Goal: Complete application form

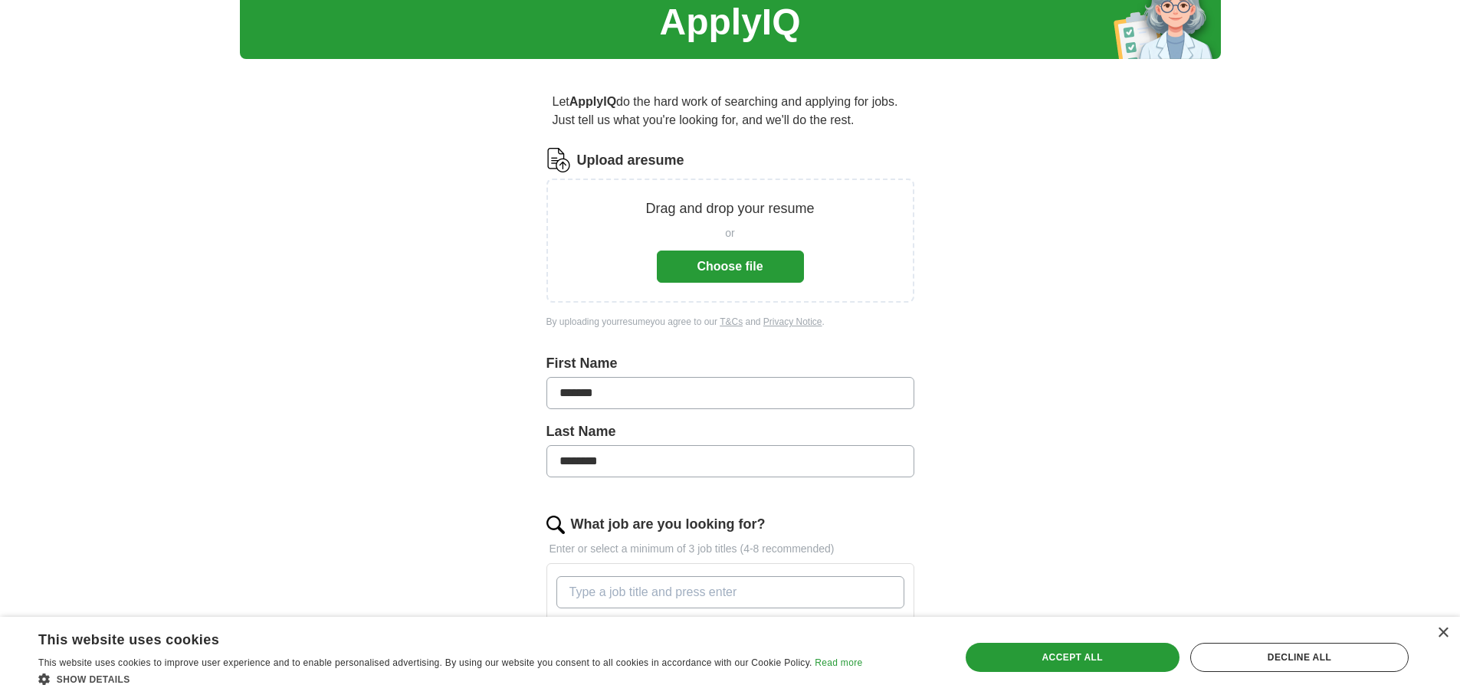
scroll to position [153, 0]
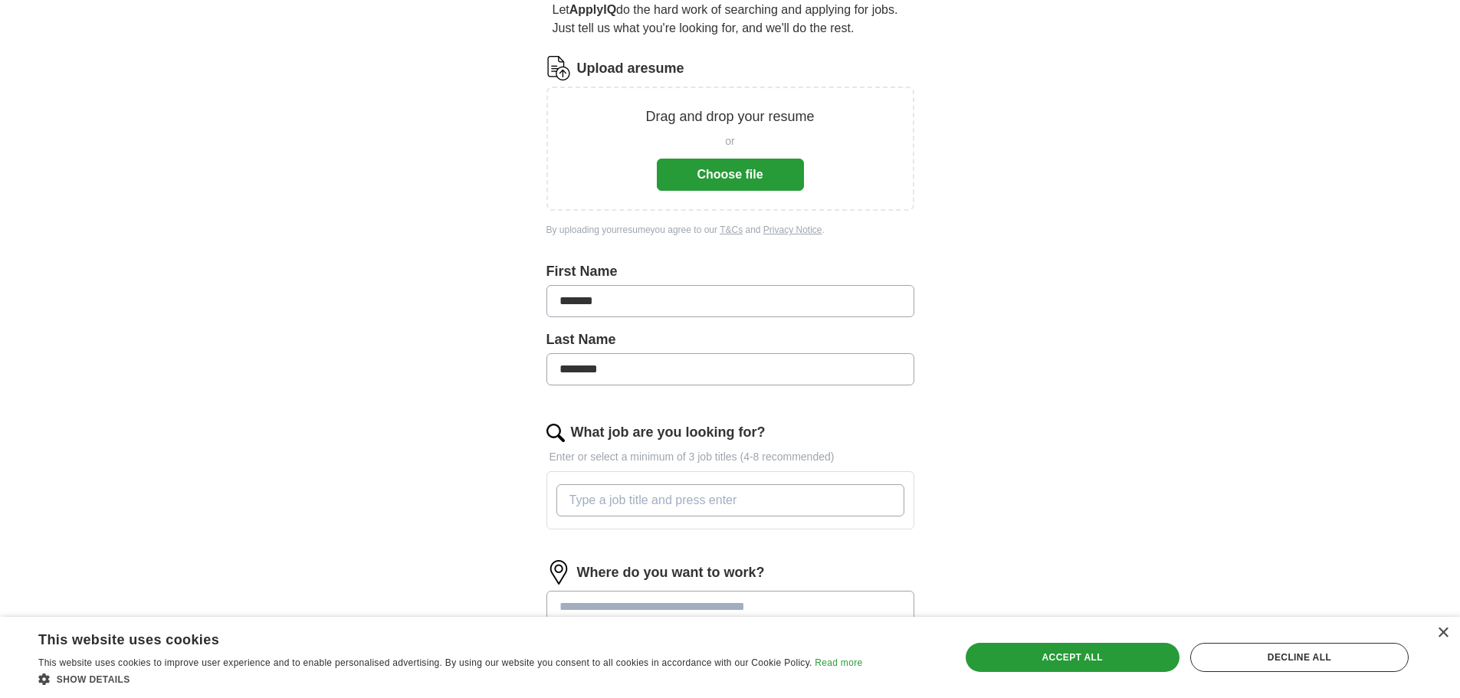
click at [809, 501] on input "What job are you looking for?" at bounding box center [731, 500] width 348 height 32
click at [734, 177] on button "Choose file" at bounding box center [730, 175] width 147 height 32
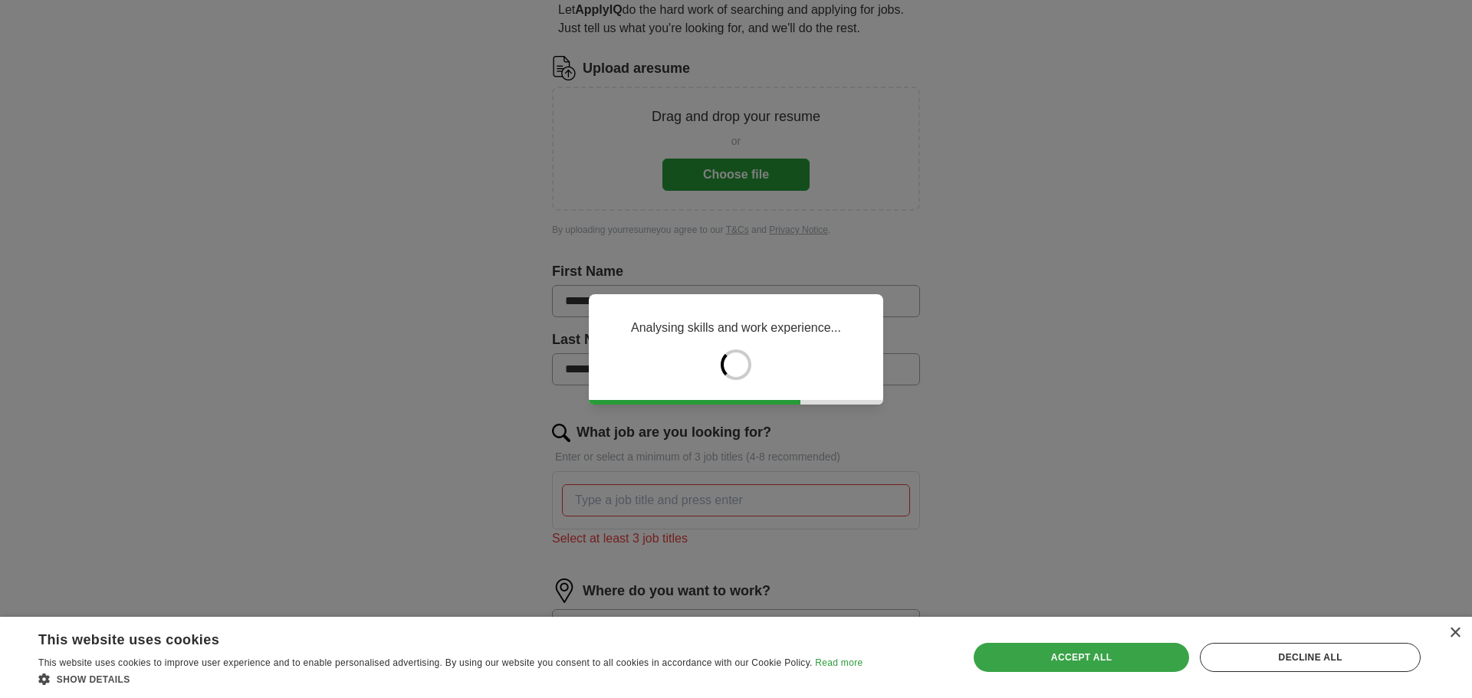
click at [1134, 649] on div "Accept all" at bounding box center [1082, 657] width 216 height 29
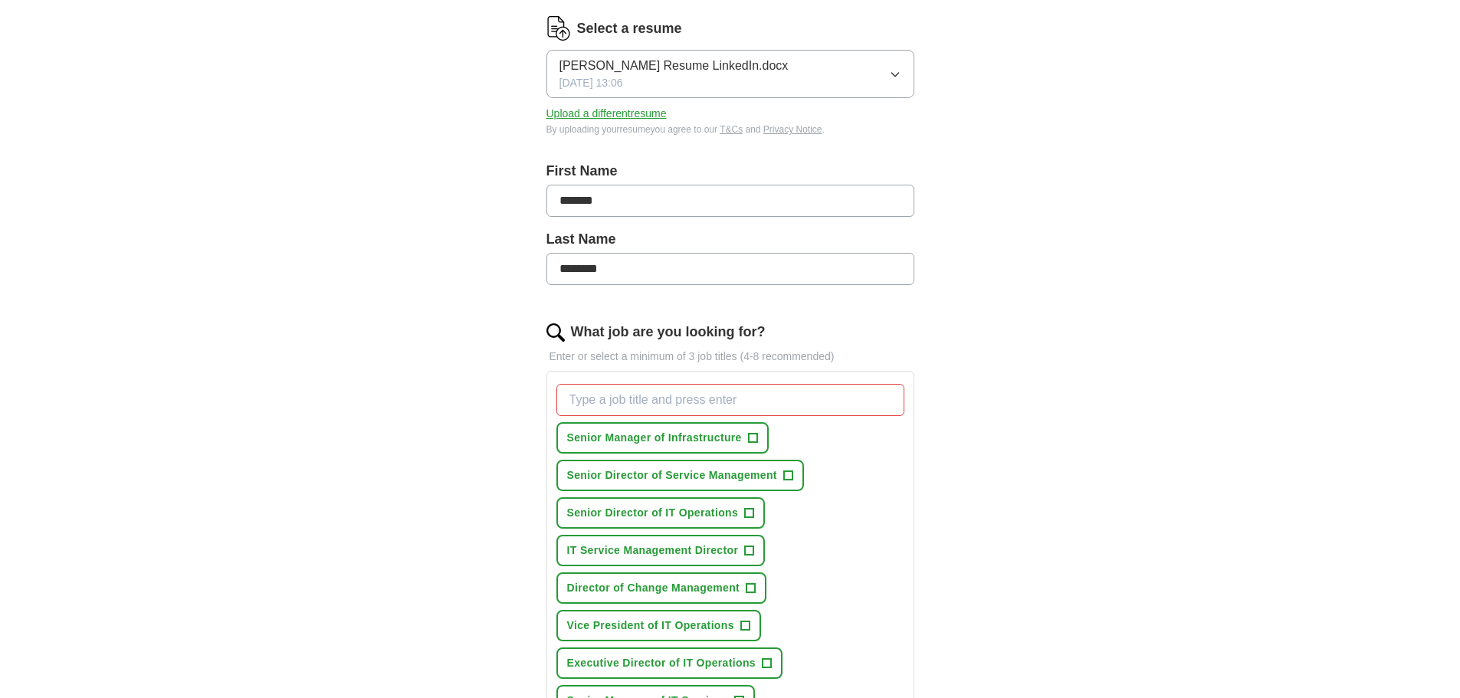
scroll to position [230, 0]
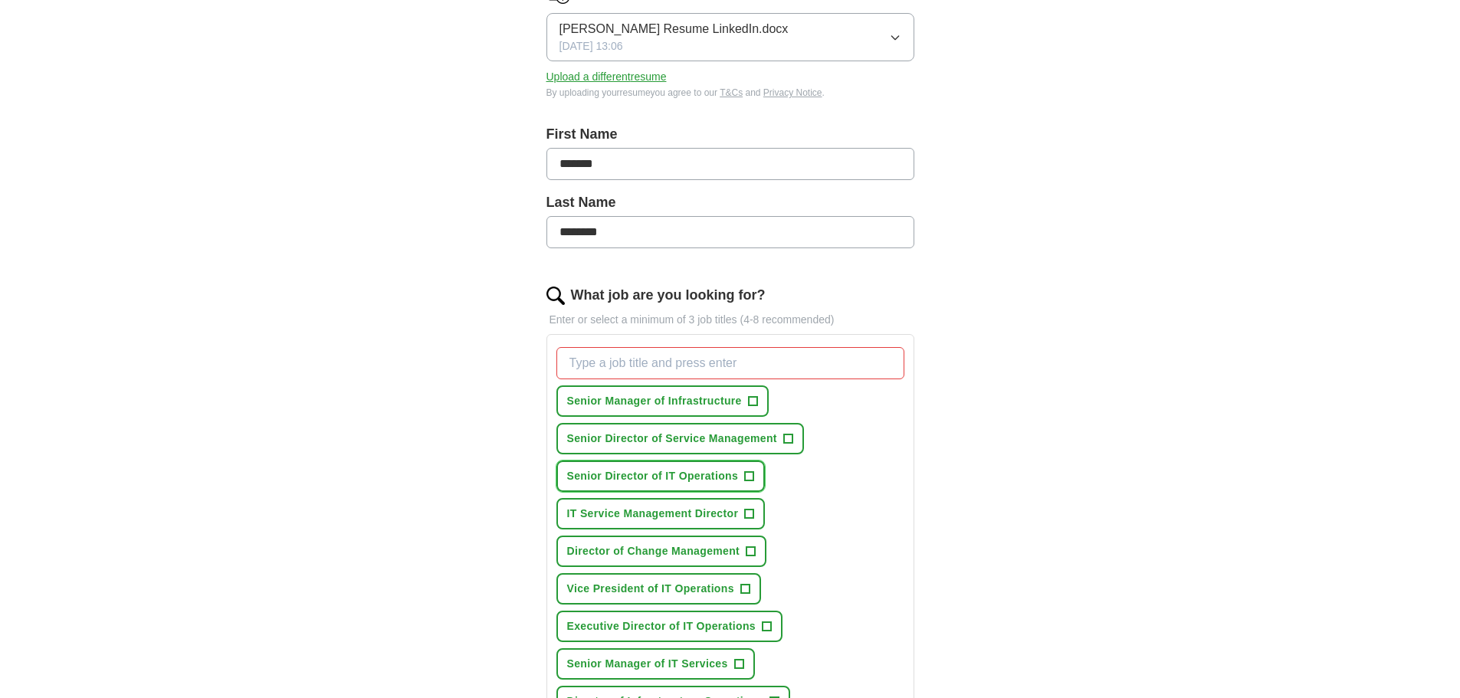
click at [747, 476] on span "+" at bounding box center [749, 477] width 9 height 12
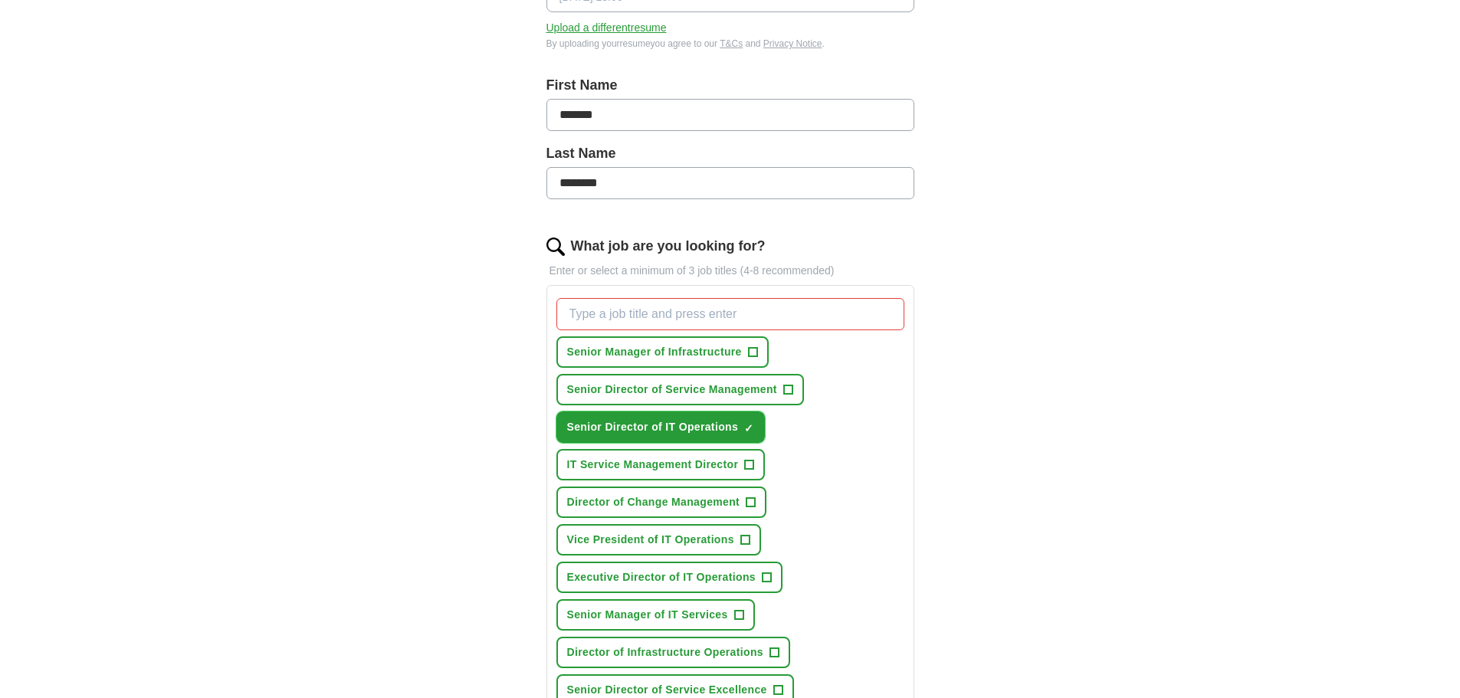
scroll to position [307, 0]
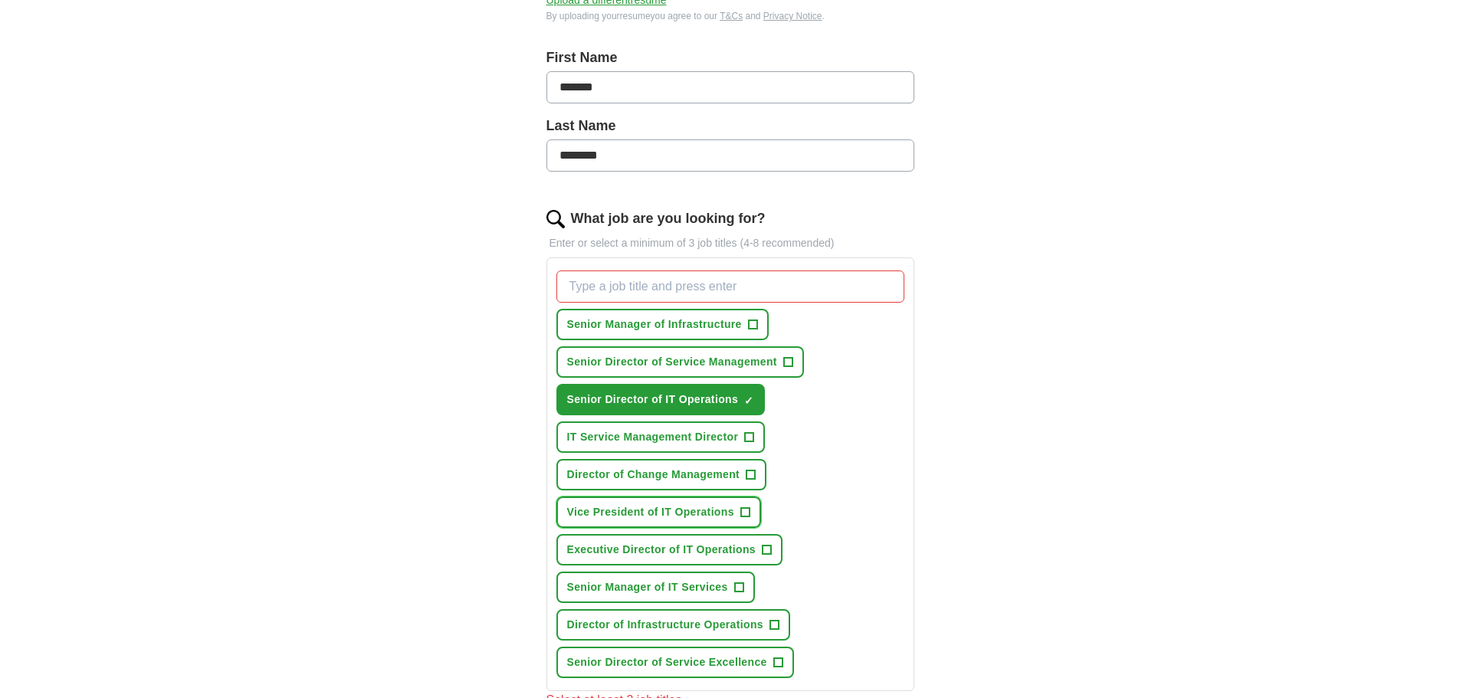
click at [743, 509] on span "+" at bounding box center [744, 513] width 9 height 12
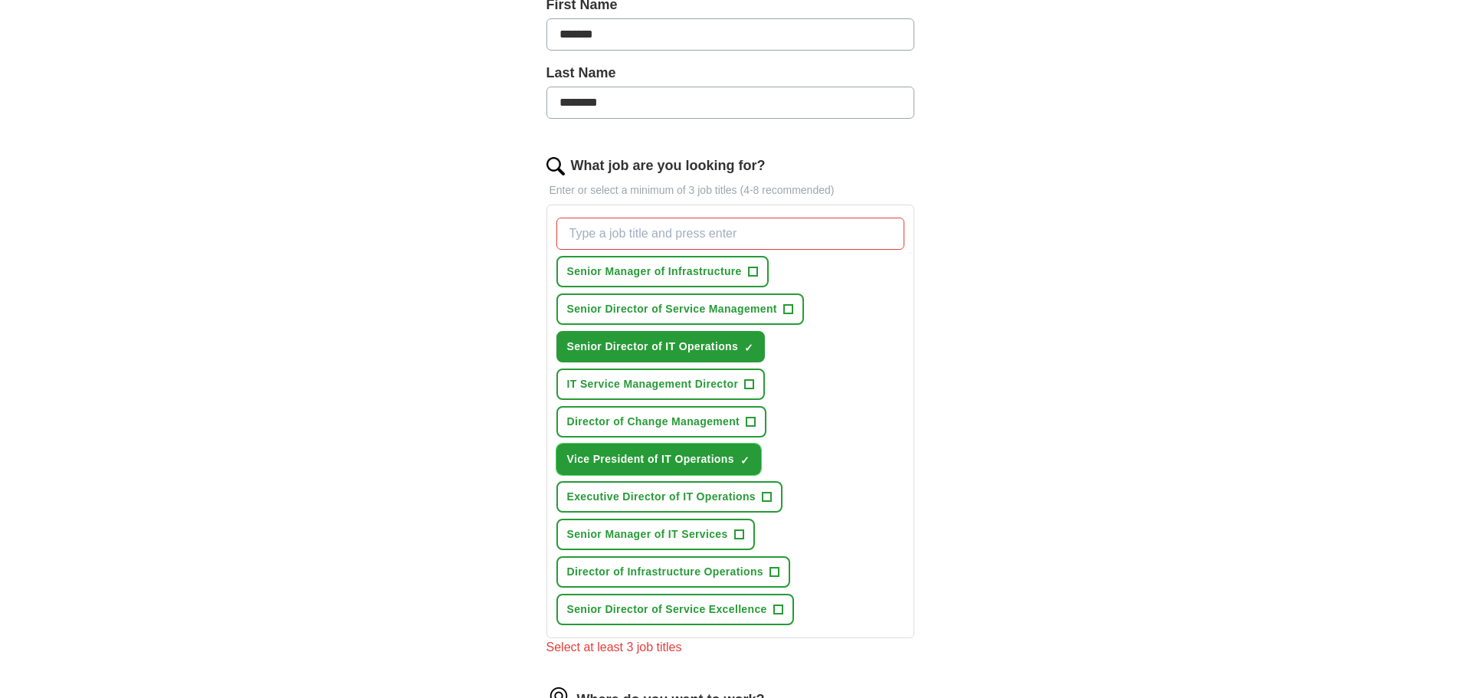
scroll to position [383, 0]
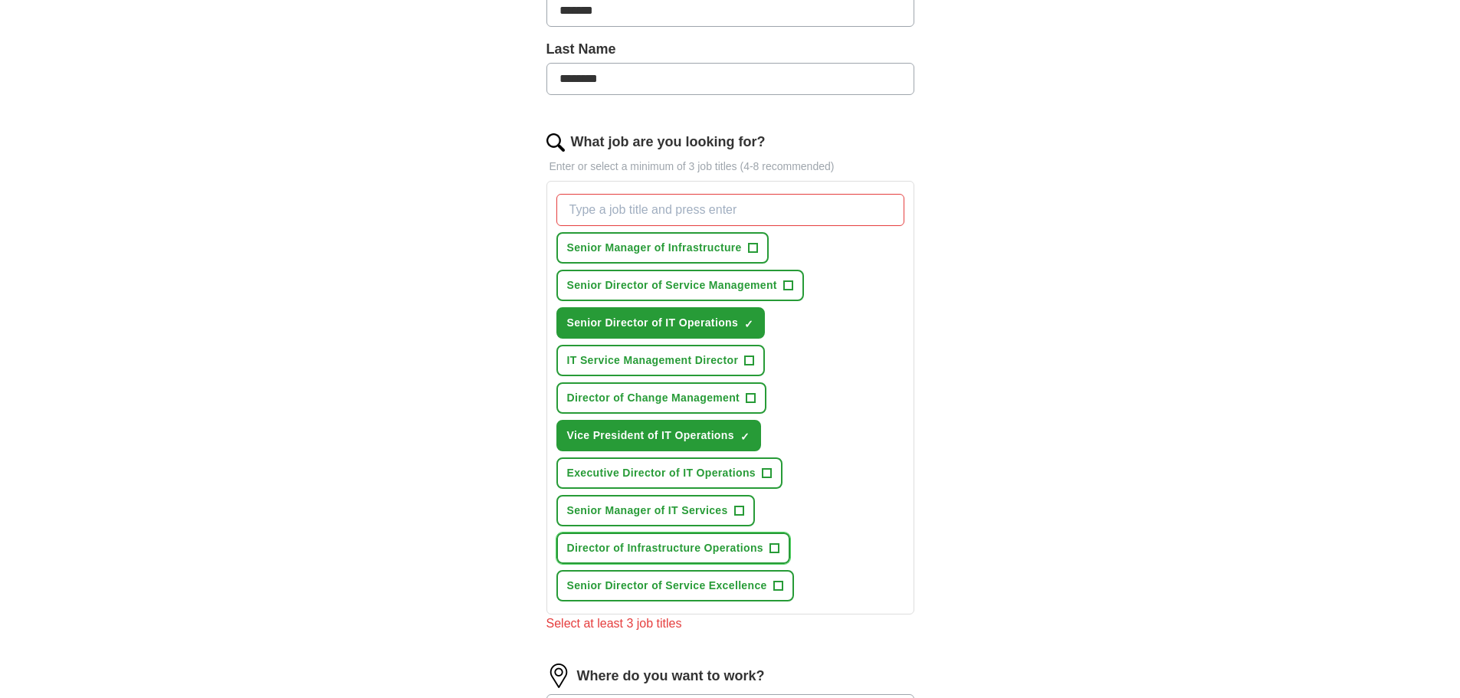
click at [775, 547] on span "+" at bounding box center [774, 549] width 9 height 12
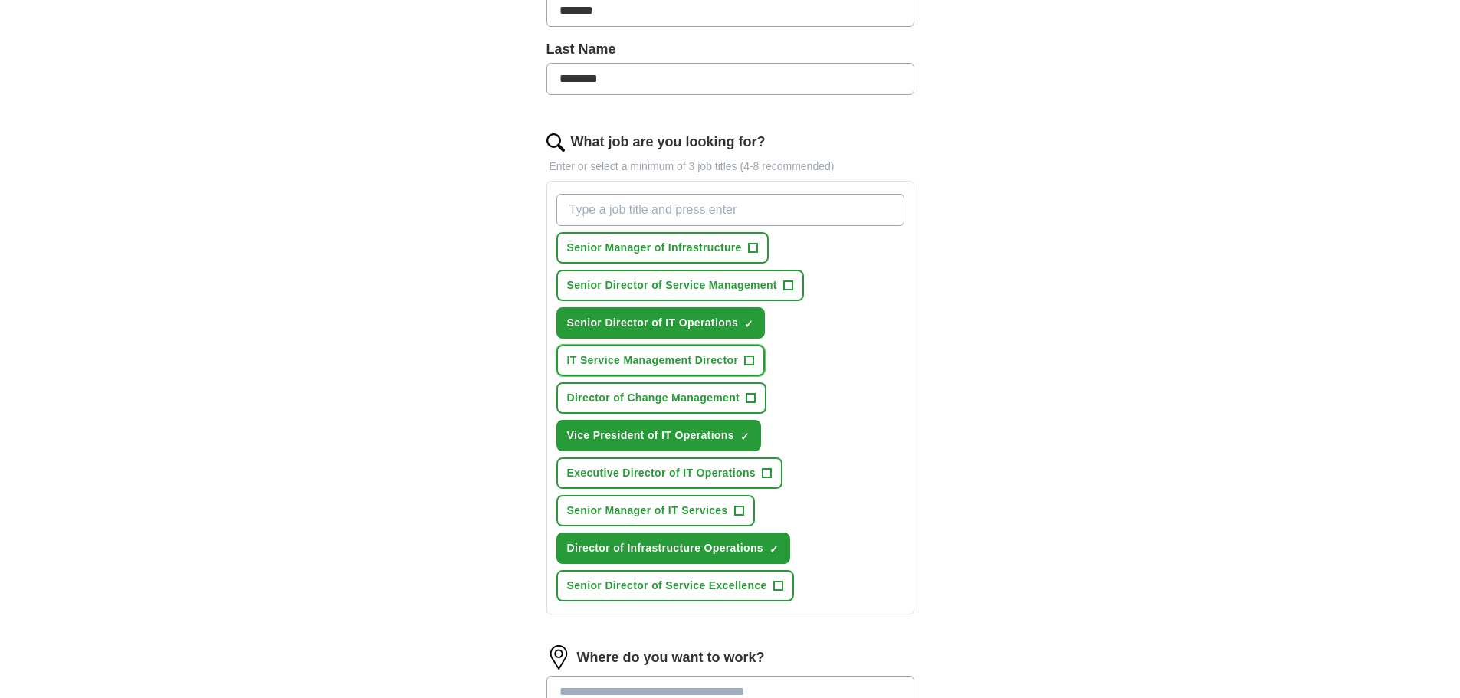
click at [746, 363] on span "+" at bounding box center [749, 361] width 9 height 12
click at [766, 474] on span "+" at bounding box center [766, 474] width 9 height 12
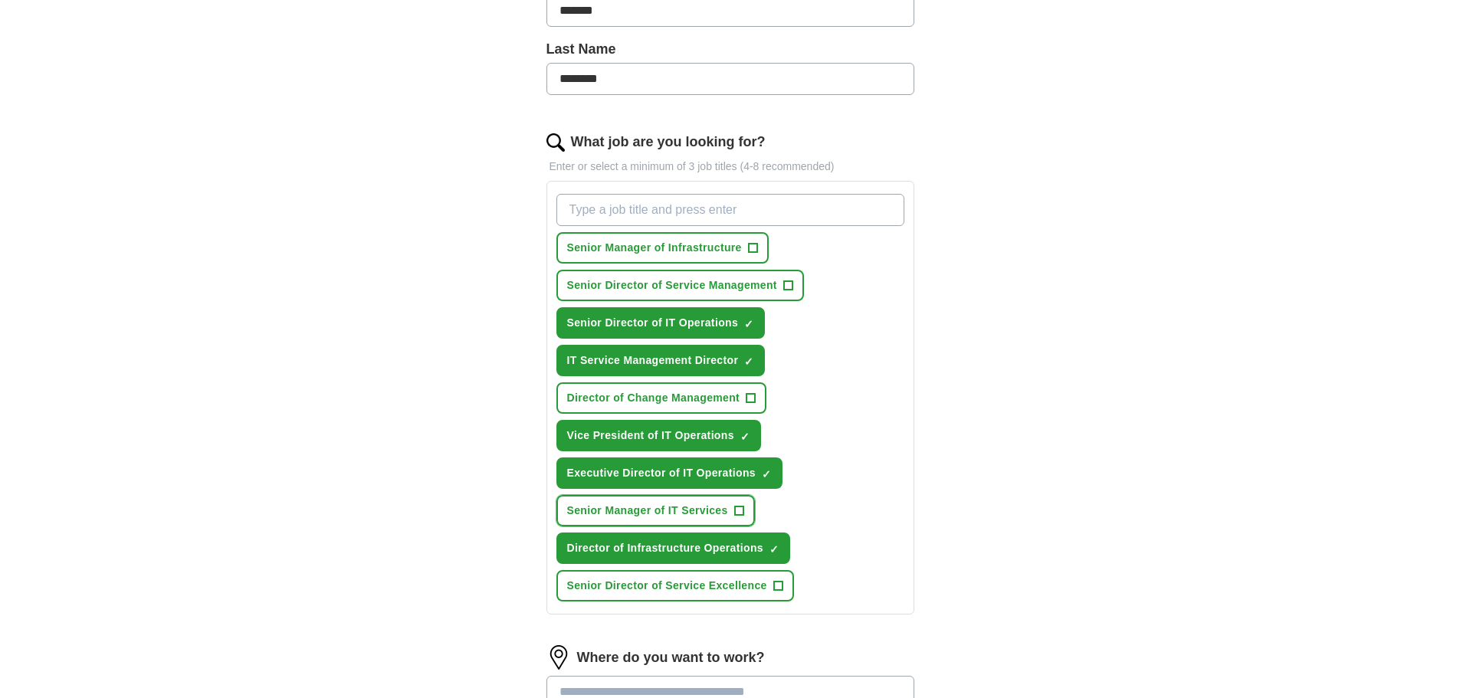
click at [739, 511] on span "+" at bounding box center [738, 511] width 9 height 12
click at [750, 394] on span "+" at bounding box center [751, 398] width 9 height 12
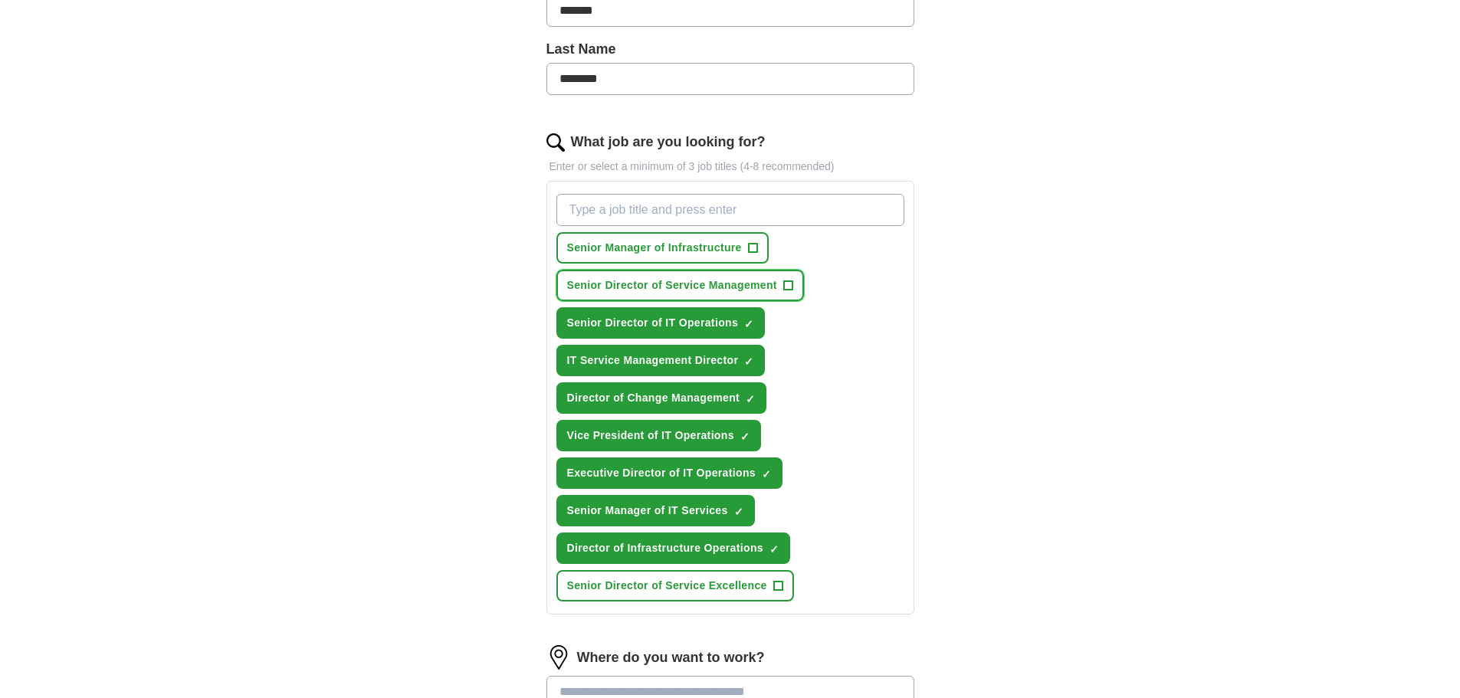
click at [787, 287] on span "+" at bounding box center [787, 286] width 9 height 12
click at [754, 245] on span "+" at bounding box center [752, 248] width 9 height 12
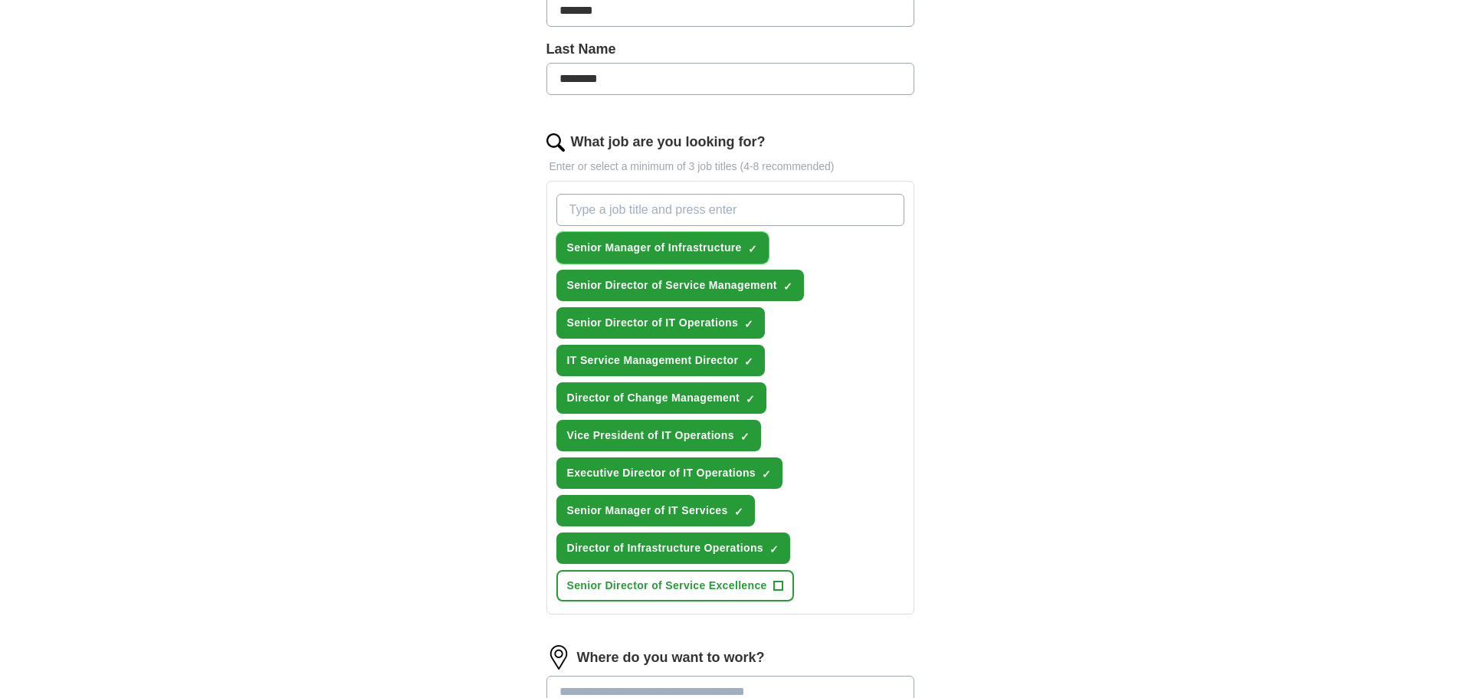
scroll to position [537, 0]
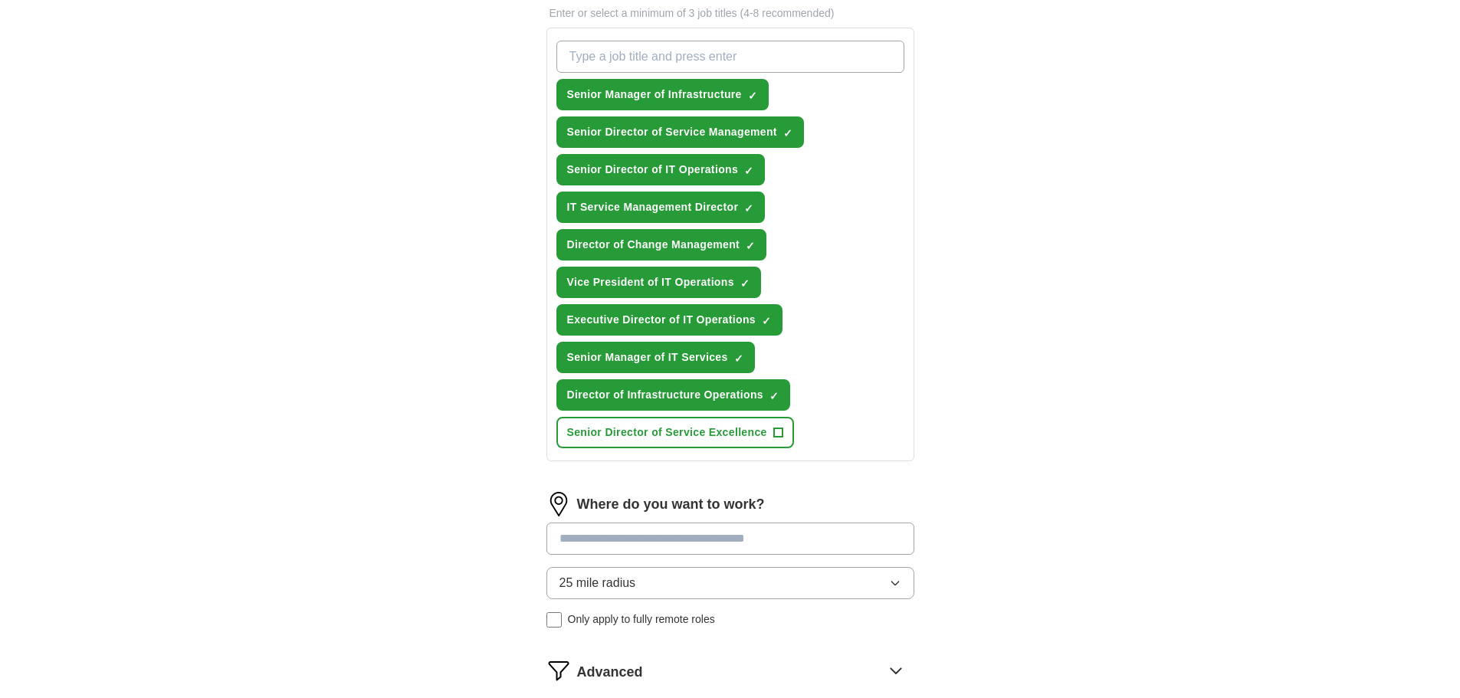
click at [621, 541] on input at bounding box center [731, 539] width 368 height 32
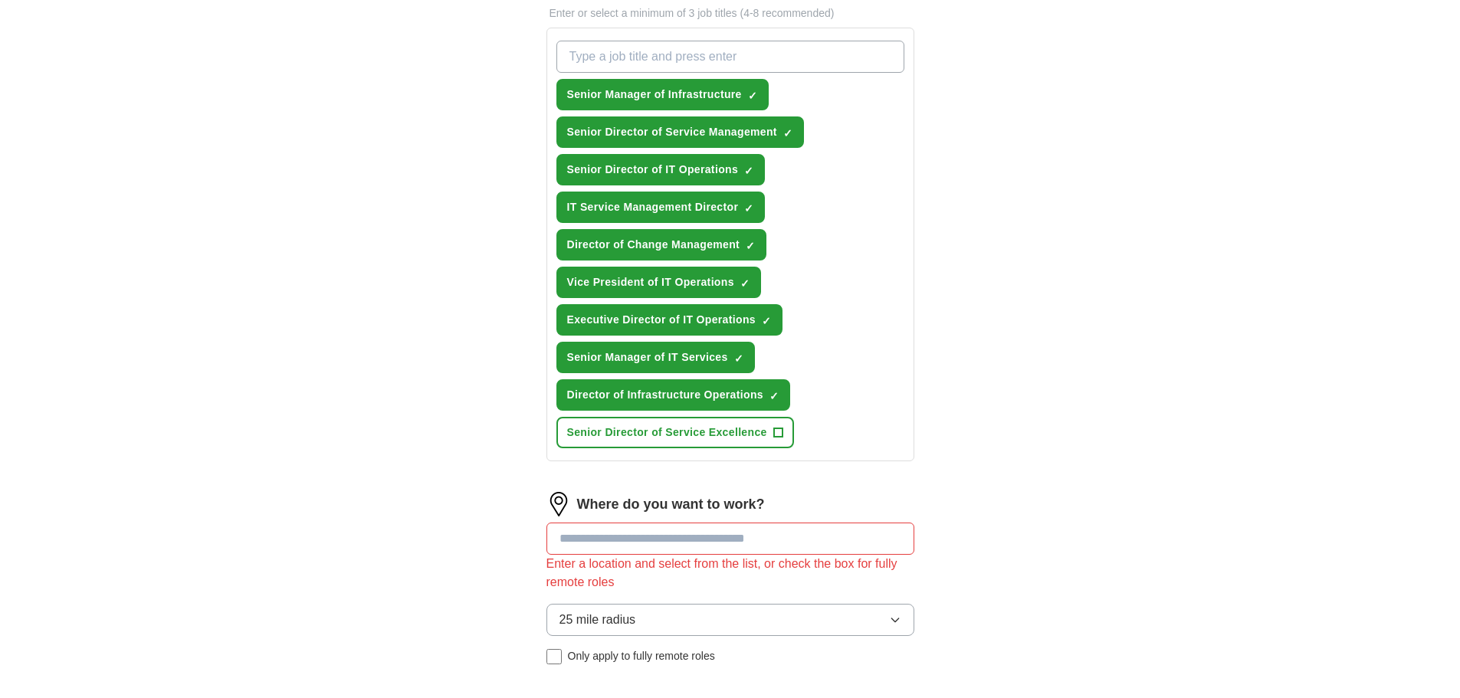
click at [553, 622] on div "25 mile radius Only apply to fully remote roles" at bounding box center [731, 634] width 368 height 61
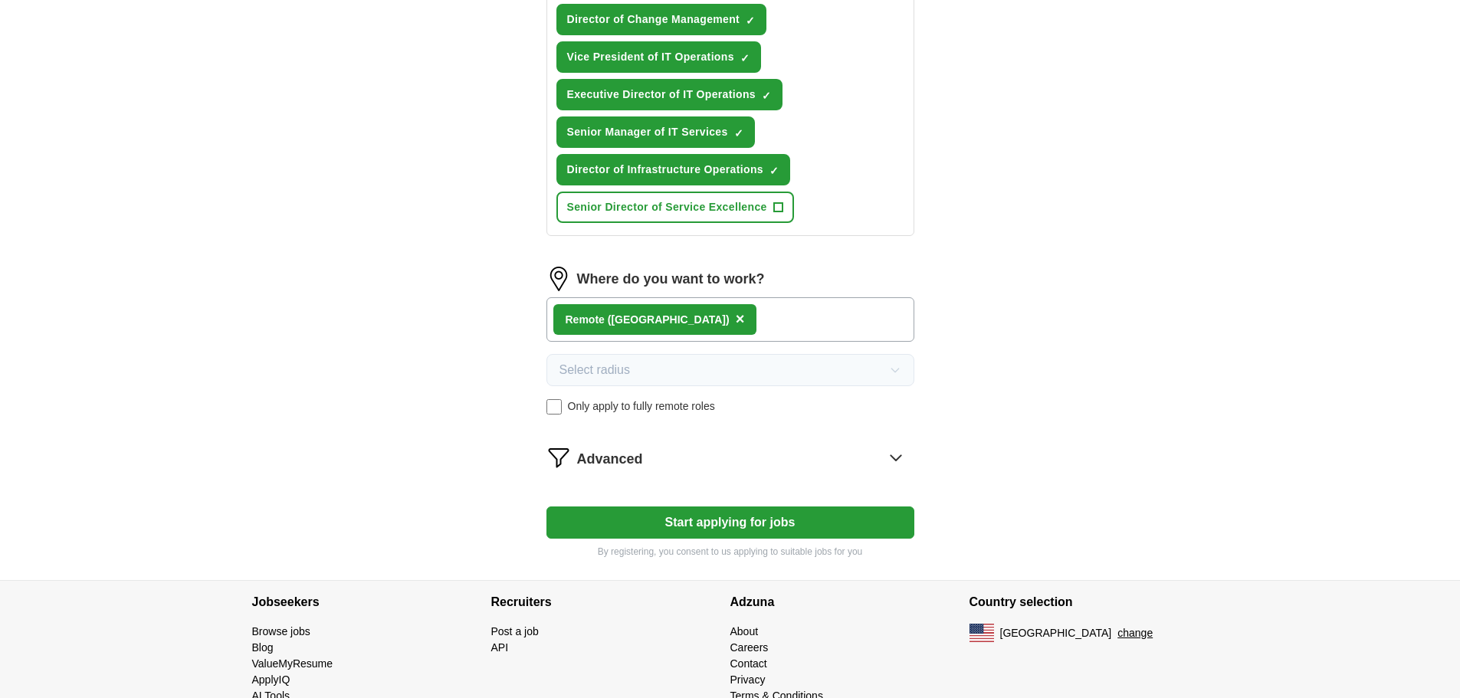
scroll to position [767, 0]
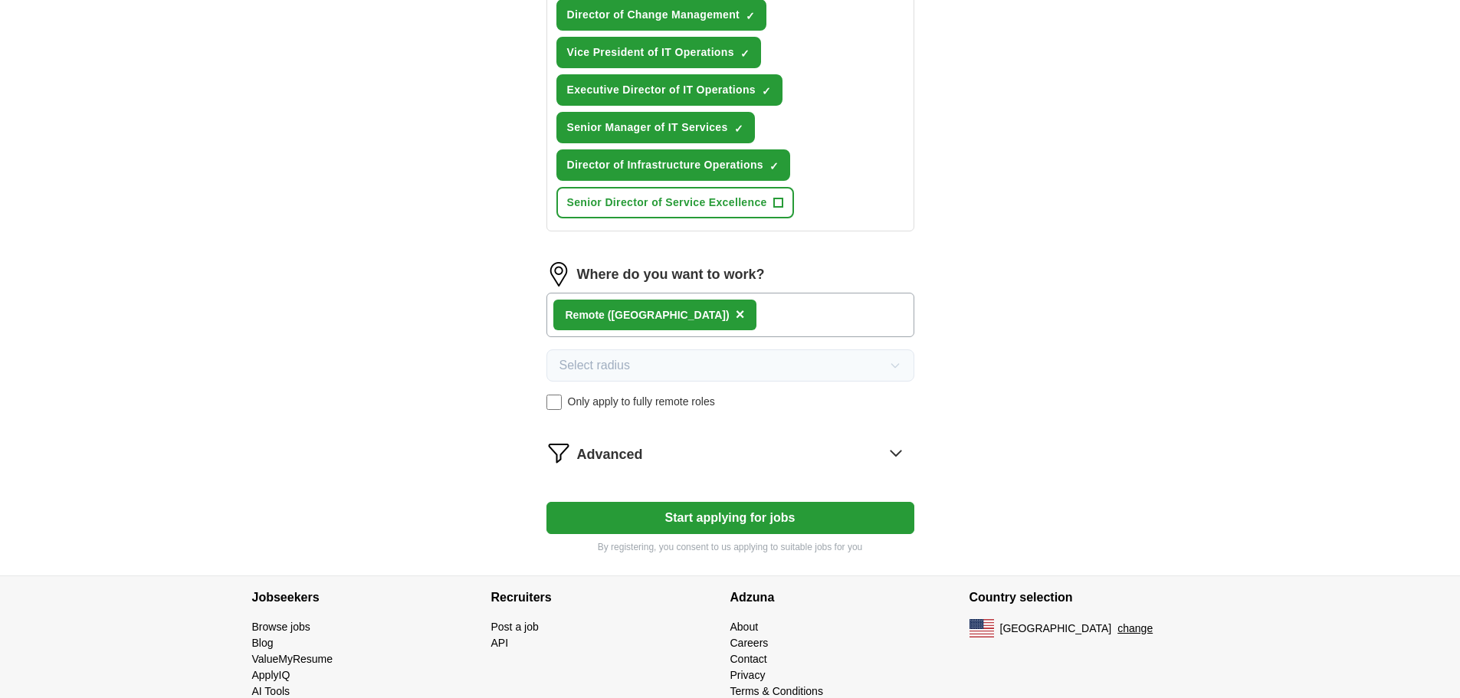
click at [895, 452] on icon at bounding box center [896, 453] width 25 height 25
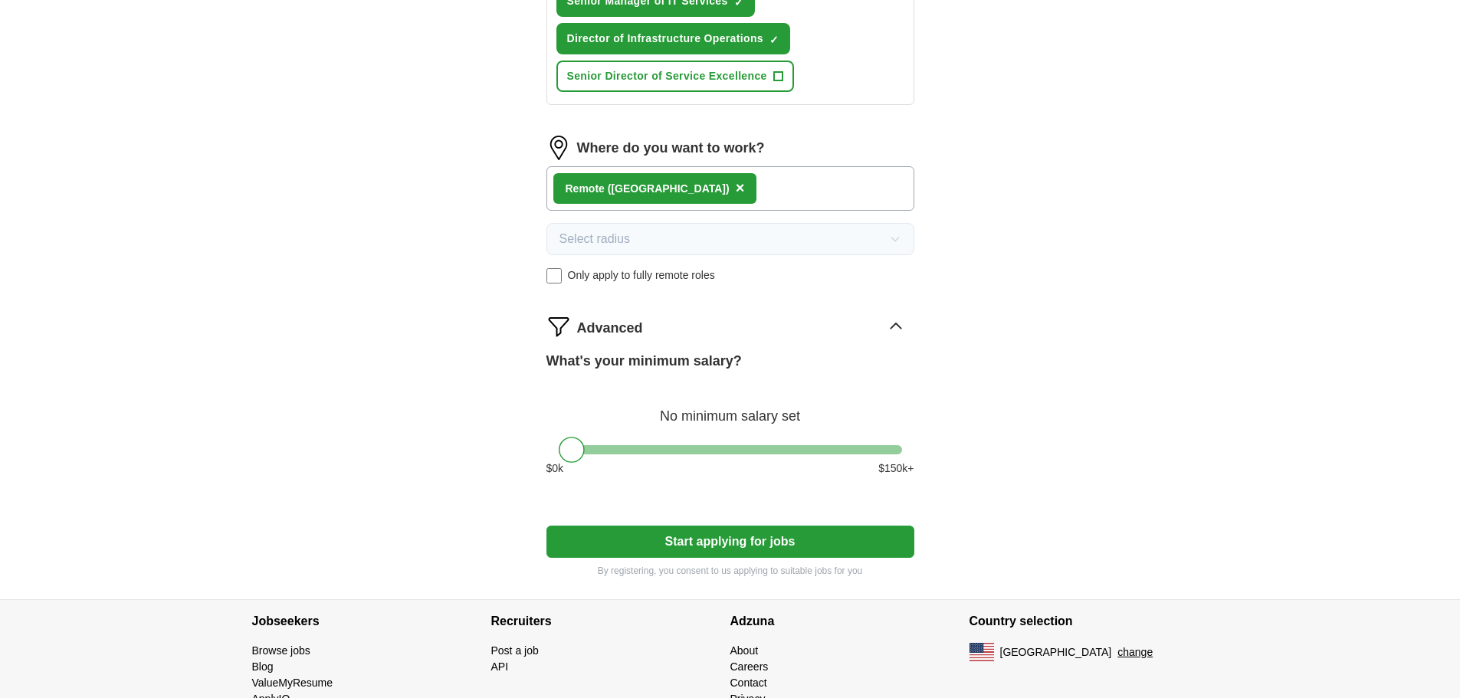
scroll to position [920, 0]
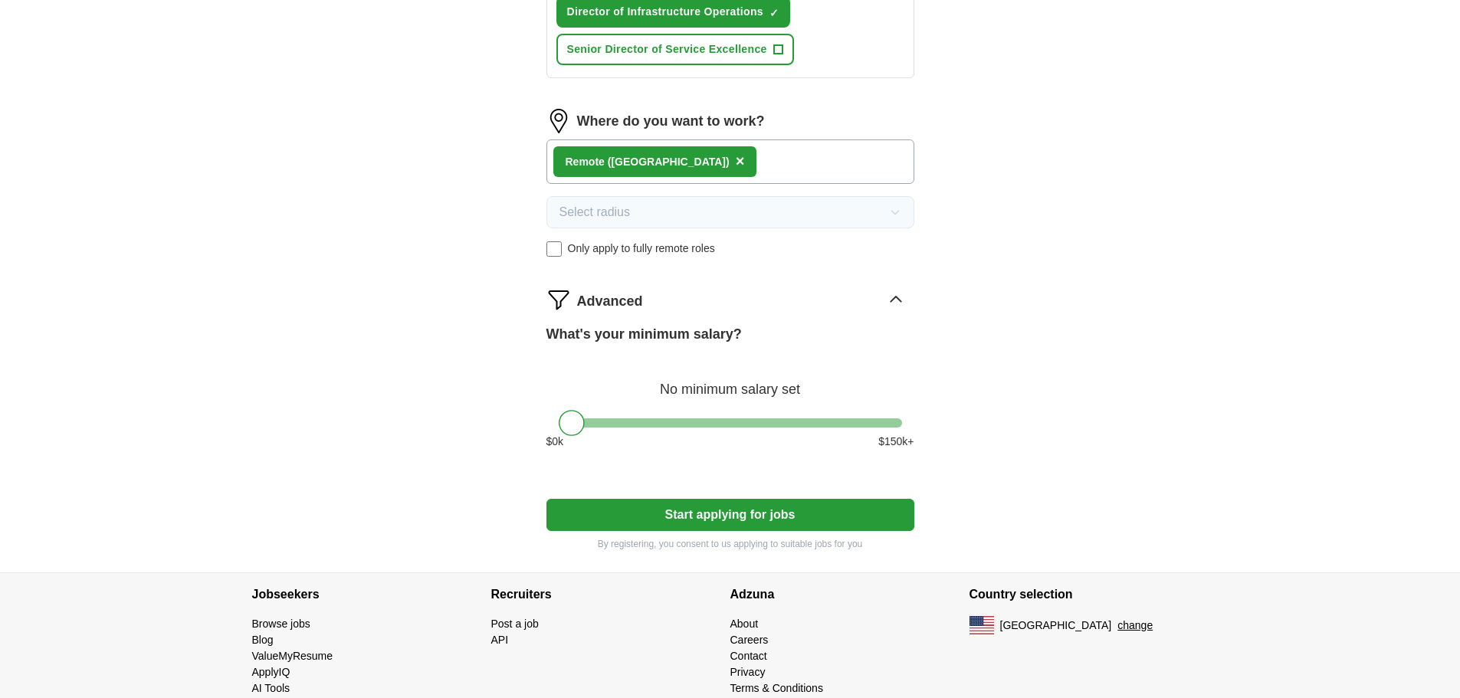
click at [737, 514] on button "Start applying for jobs" at bounding box center [731, 515] width 368 height 32
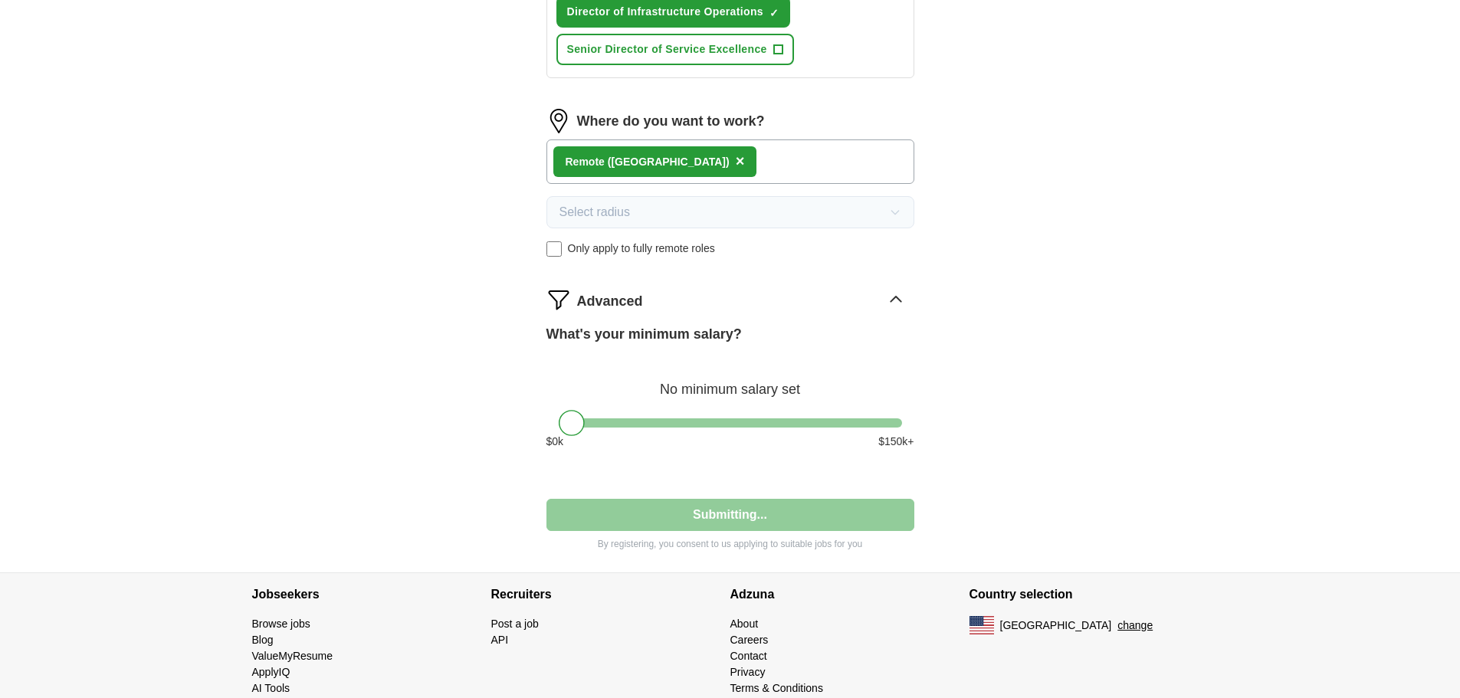
select select "**"
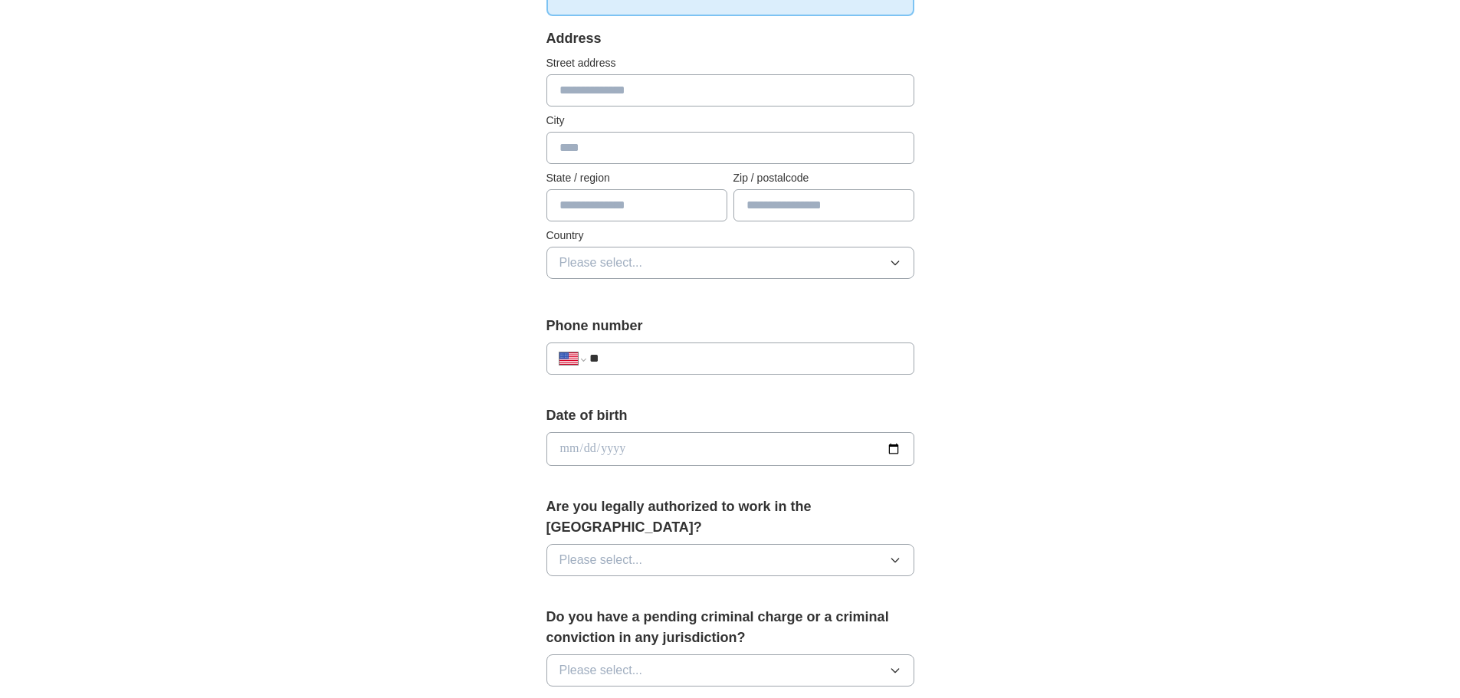
scroll to position [307, 0]
click at [895, 557] on icon "button" at bounding box center [894, 559] width 7 height 4
click at [742, 583] on li "Yes" at bounding box center [730, 594] width 366 height 31
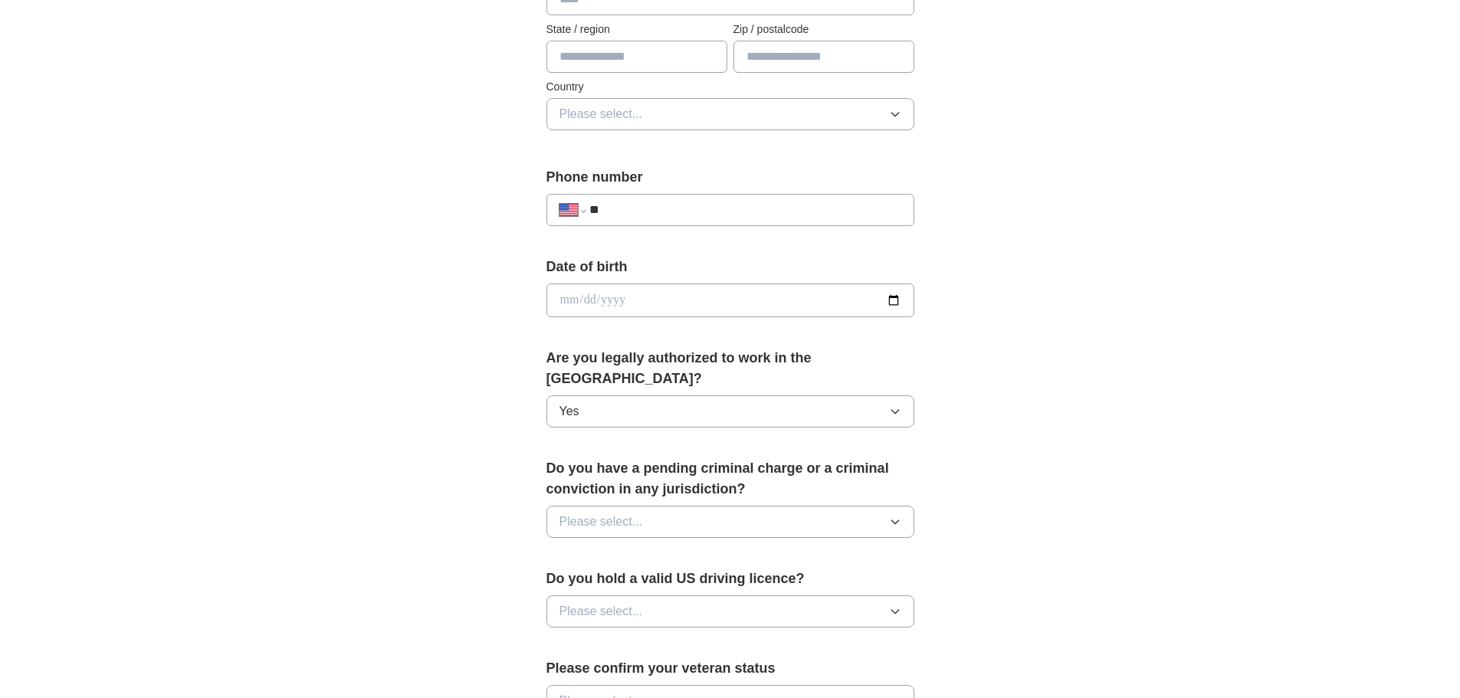
scroll to position [460, 0]
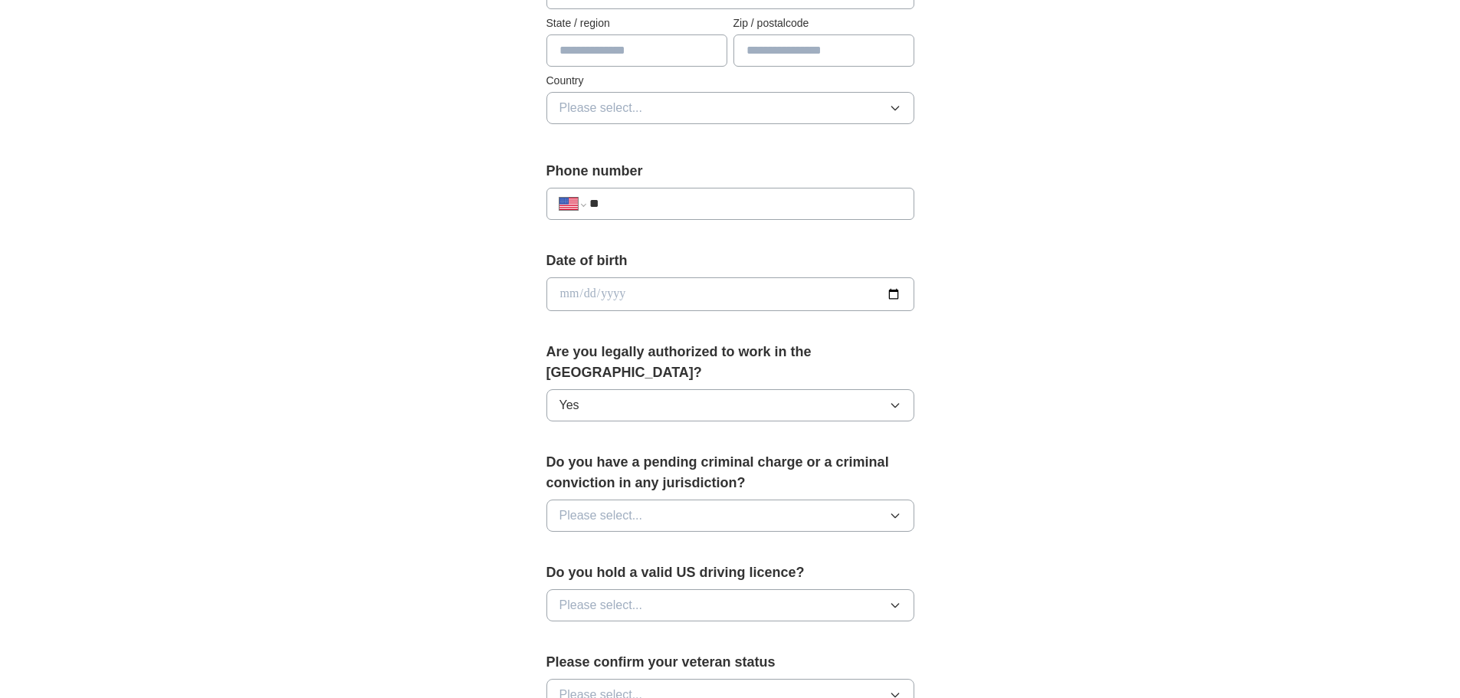
click at [889, 510] on icon "button" at bounding box center [895, 516] width 12 height 12
click at [836, 573] on div "No" at bounding box center [731, 582] width 342 height 18
click at [893, 599] on icon "button" at bounding box center [895, 605] width 12 height 12
click at [825, 632] on div "Yes" at bounding box center [731, 641] width 342 height 18
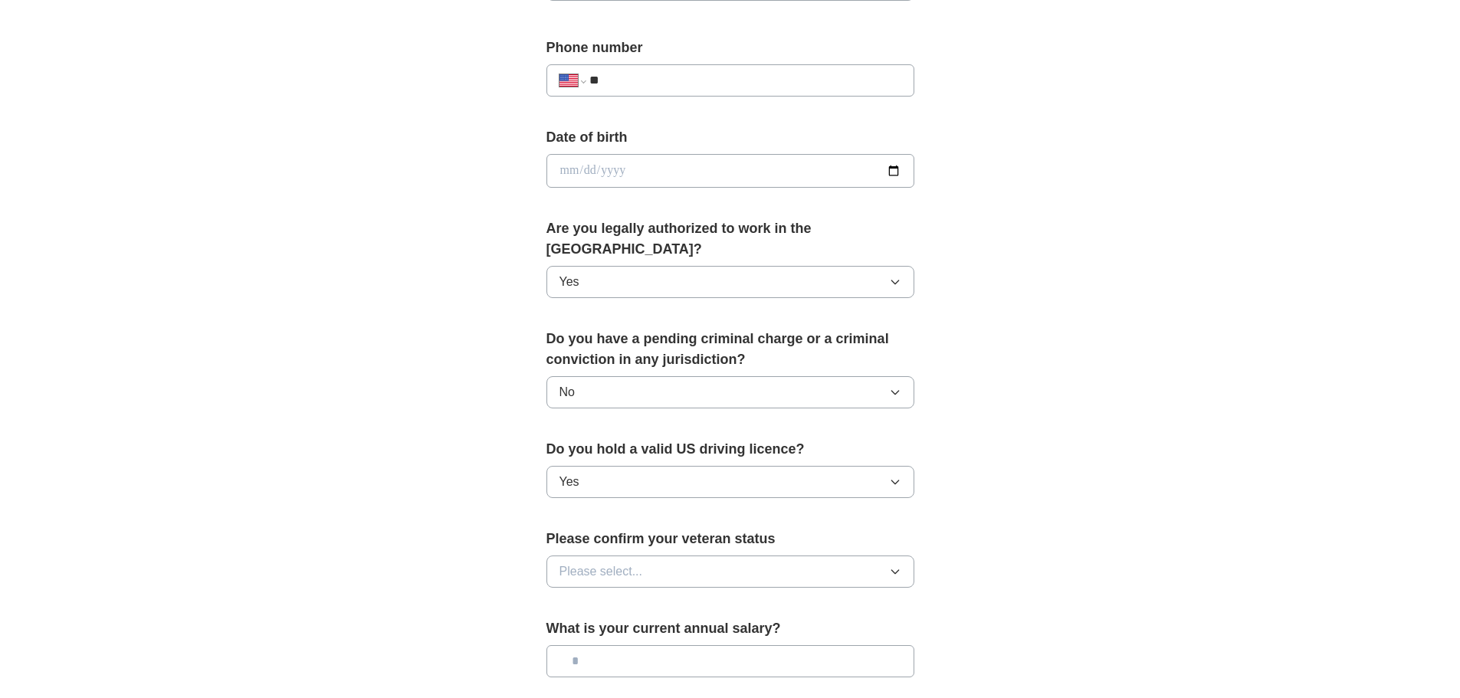
scroll to position [613, 0]
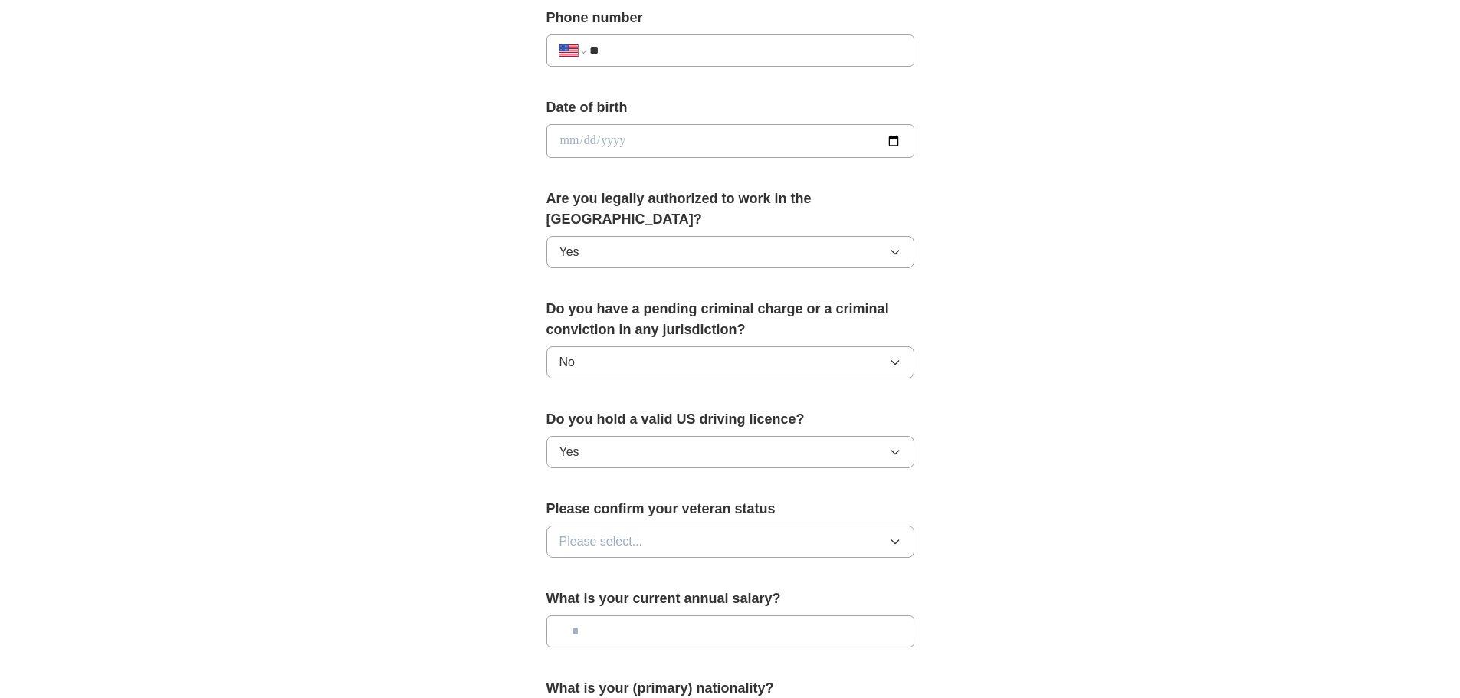
click at [891, 536] on icon "button" at bounding box center [895, 542] width 12 height 12
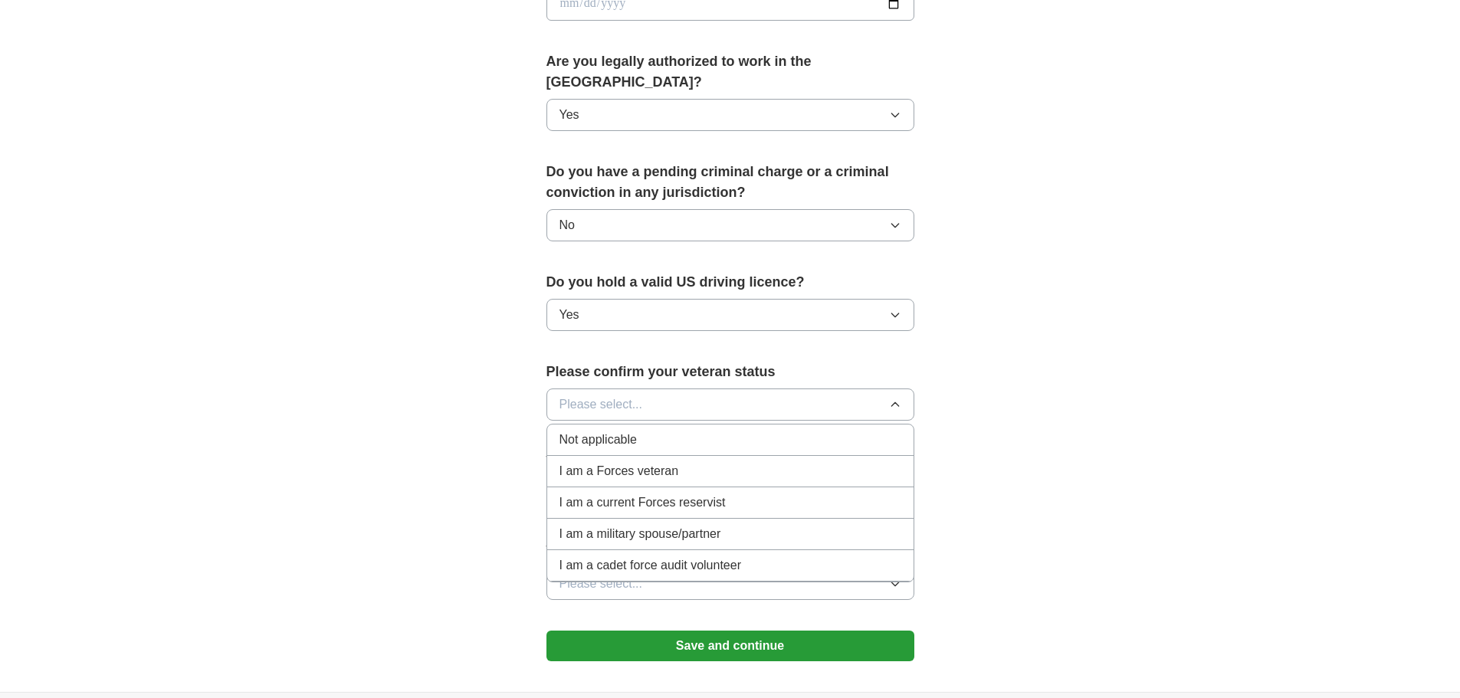
scroll to position [767, 0]
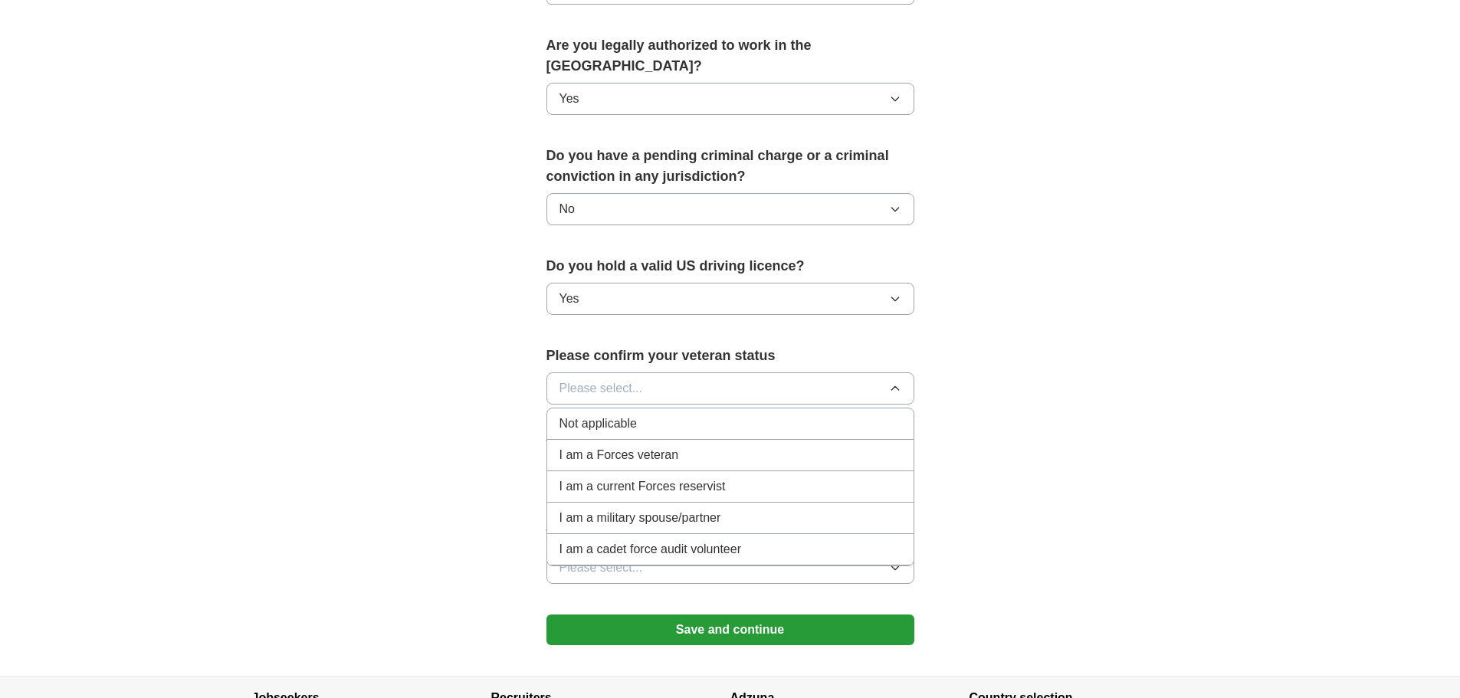
click at [582, 415] on span "Not applicable" at bounding box center [598, 424] width 77 height 18
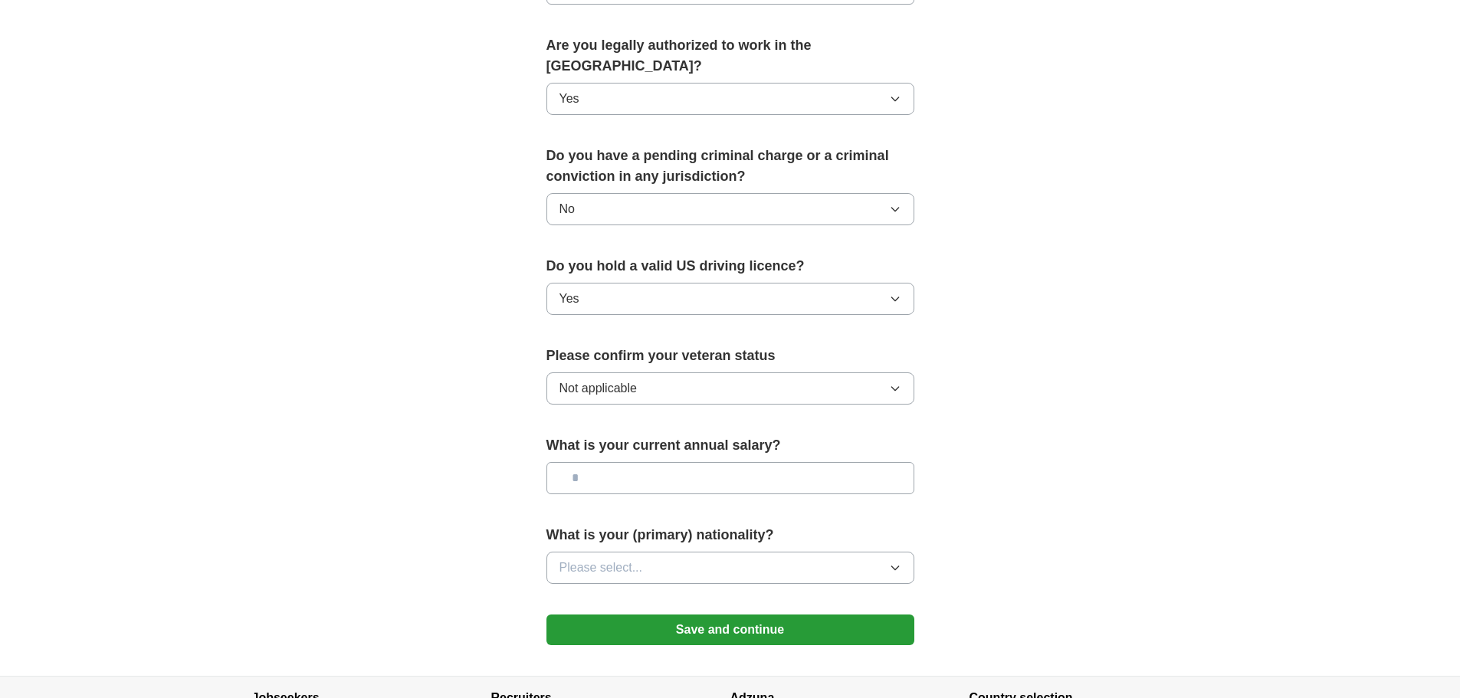
click at [896, 562] on icon "button" at bounding box center [895, 568] width 12 height 12
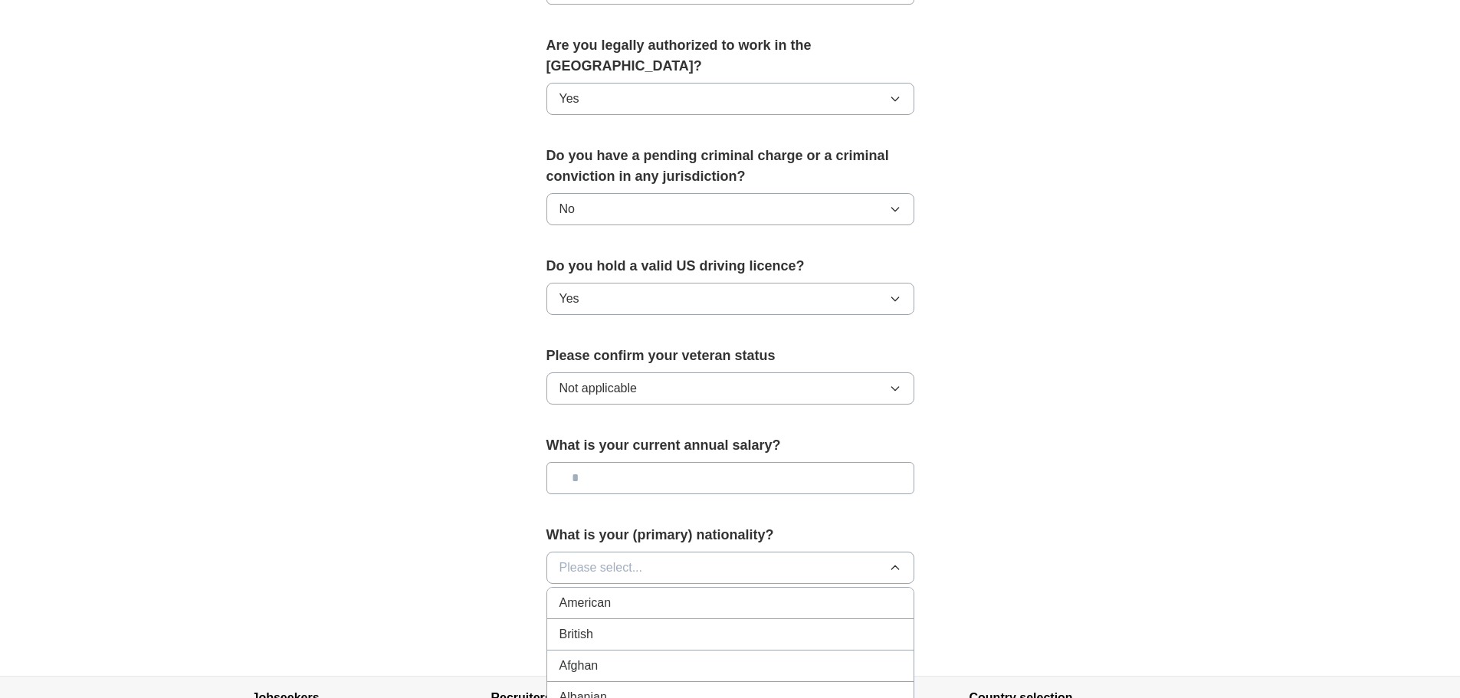
click at [833, 625] on div "British" at bounding box center [731, 634] width 342 height 18
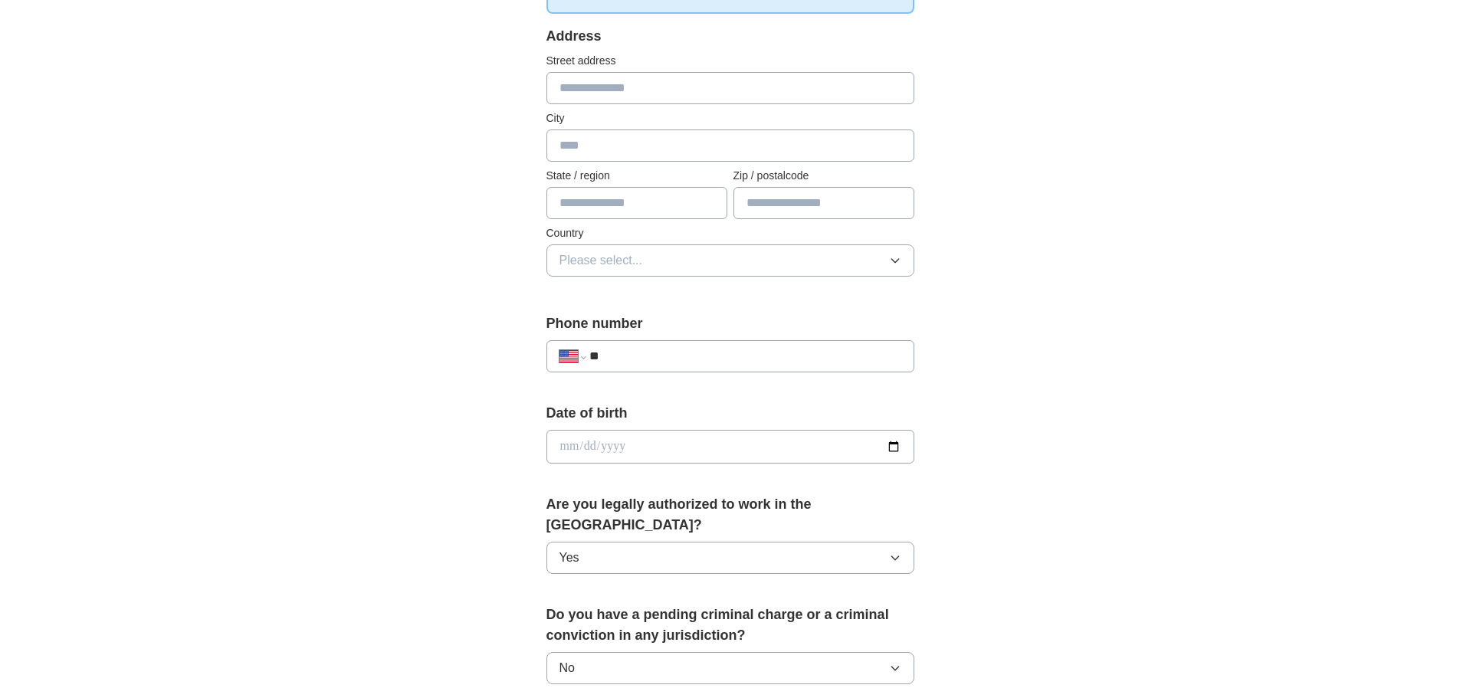
scroll to position [307, 0]
click at [694, 360] on input "**" at bounding box center [744, 357] width 311 height 18
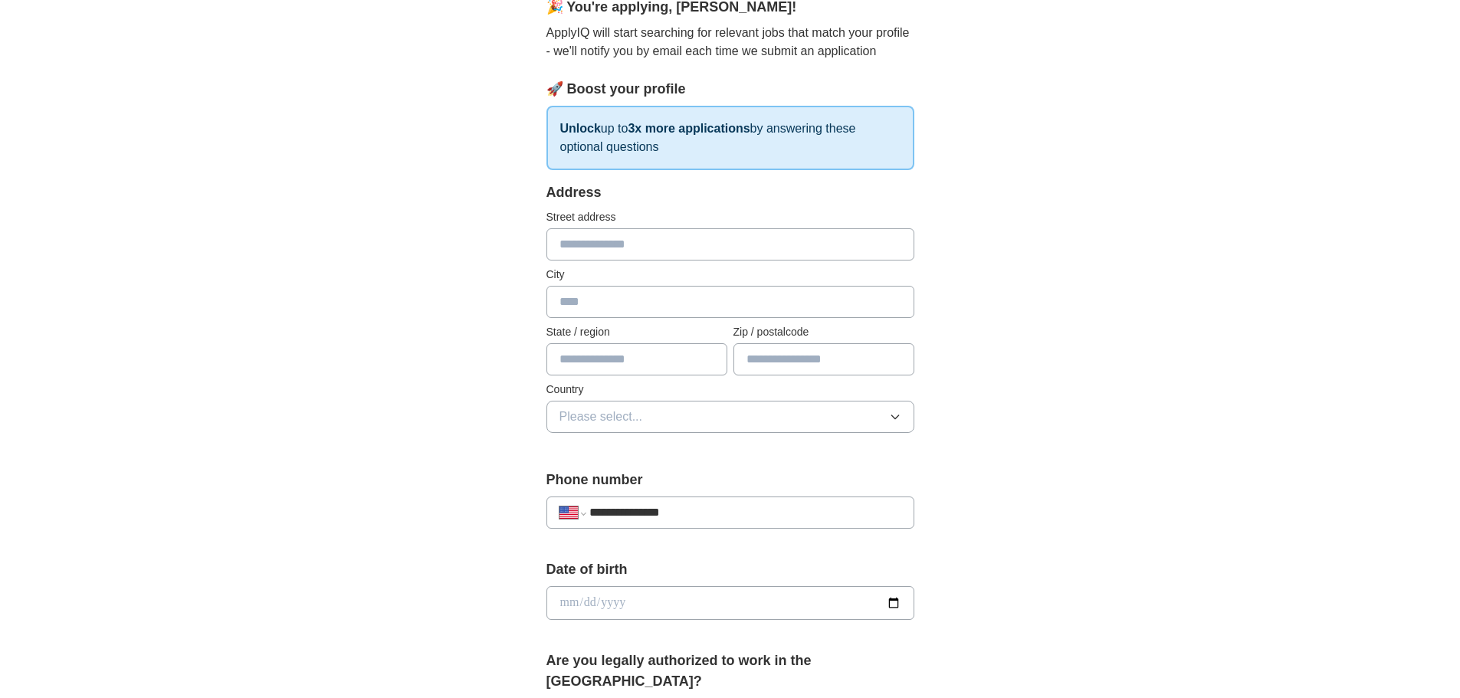
scroll to position [153, 0]
type input "**********"
click at [596, 300] on input "text" at bounding box center [731, 300] width 368 height 32
type input "**********"
click at [609, 366] on input "text" at bounding box center [637, 357] width 181 height 32
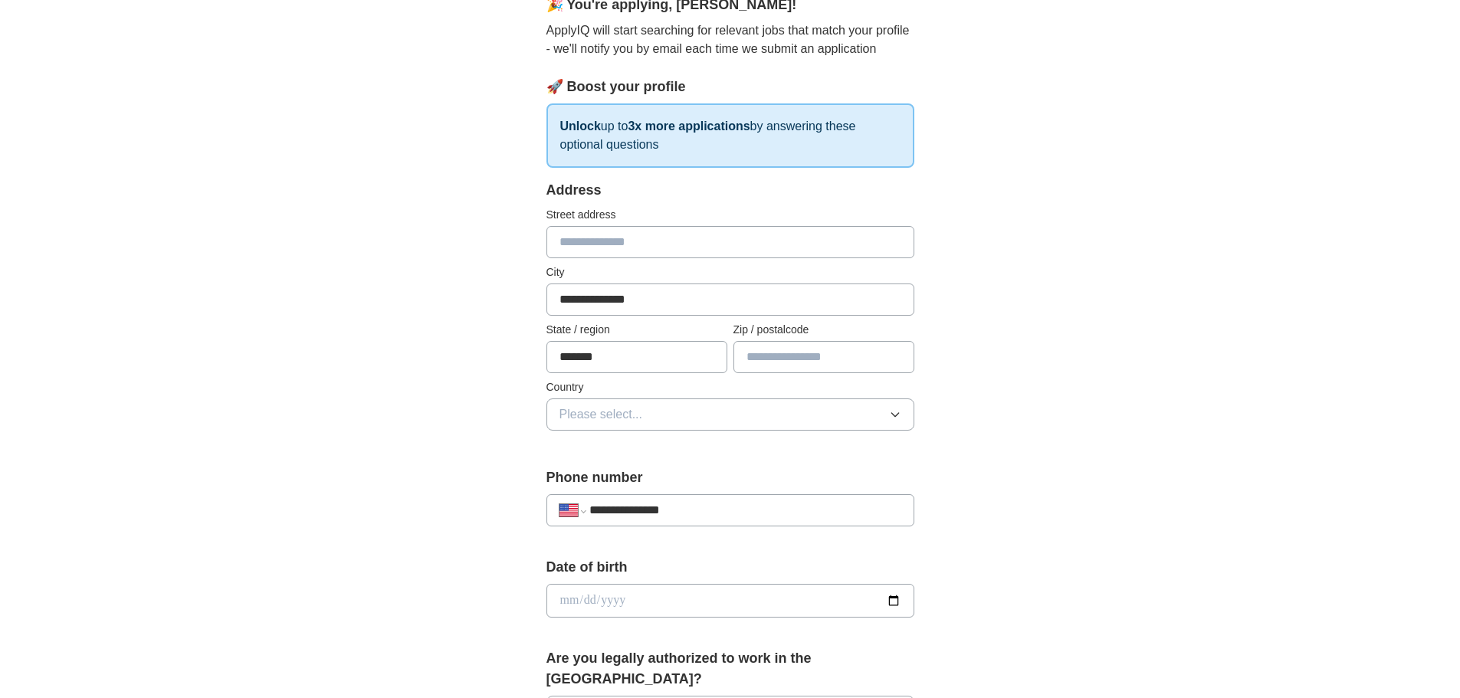
type input "*******"
click at [775, 358] on input "text" at bounding box center [824, 357] width 181 height 32
type input "*****"
click at [893, 414] on icon "button" at bounding box center [895, 415] width 12 height 12
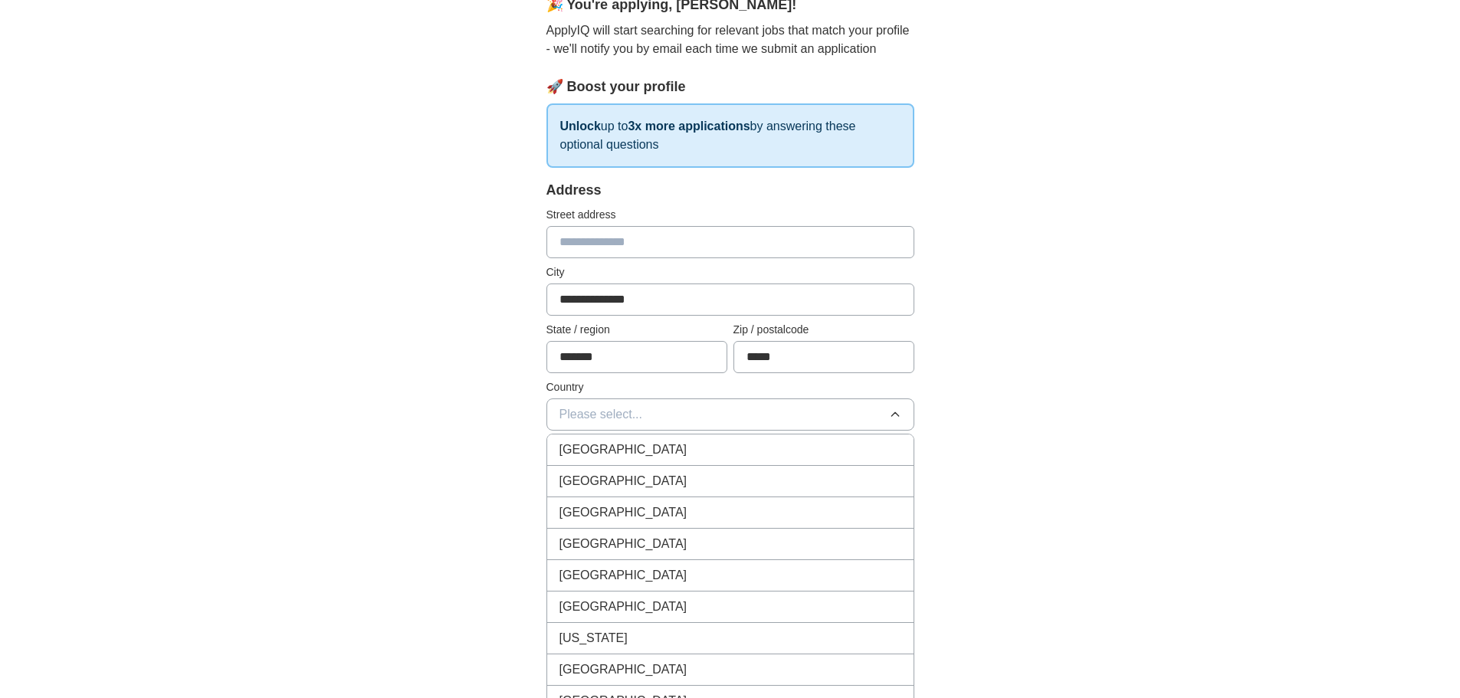
click at [806, 484] on div "[GEOGRAPHIC_DATA]" at bounding box center [731, 481] width 342 height 18
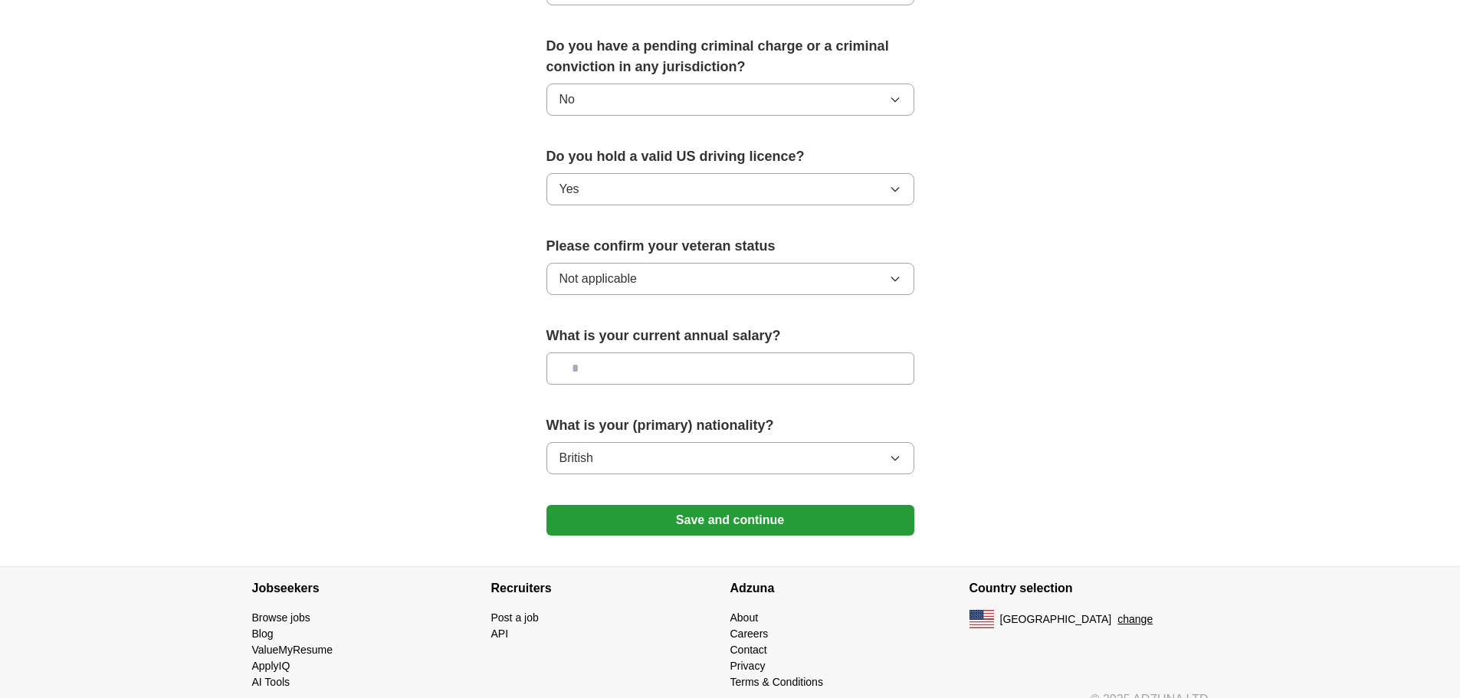
scroll to position [878, 0]
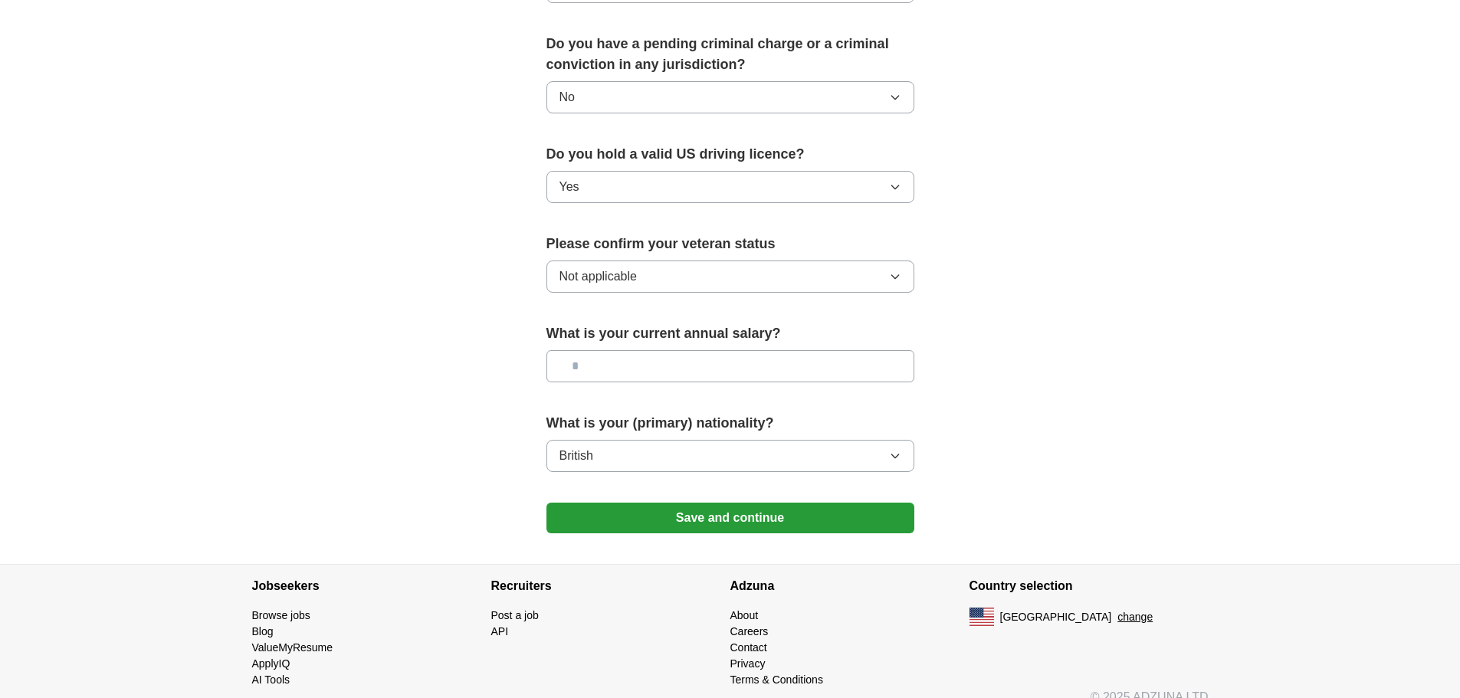
click at [771, 503] on button "Save and continue" at bounding box center [731, 518] width 368 height 31
